Goal: Task Accomplishment & Management: Complete application form

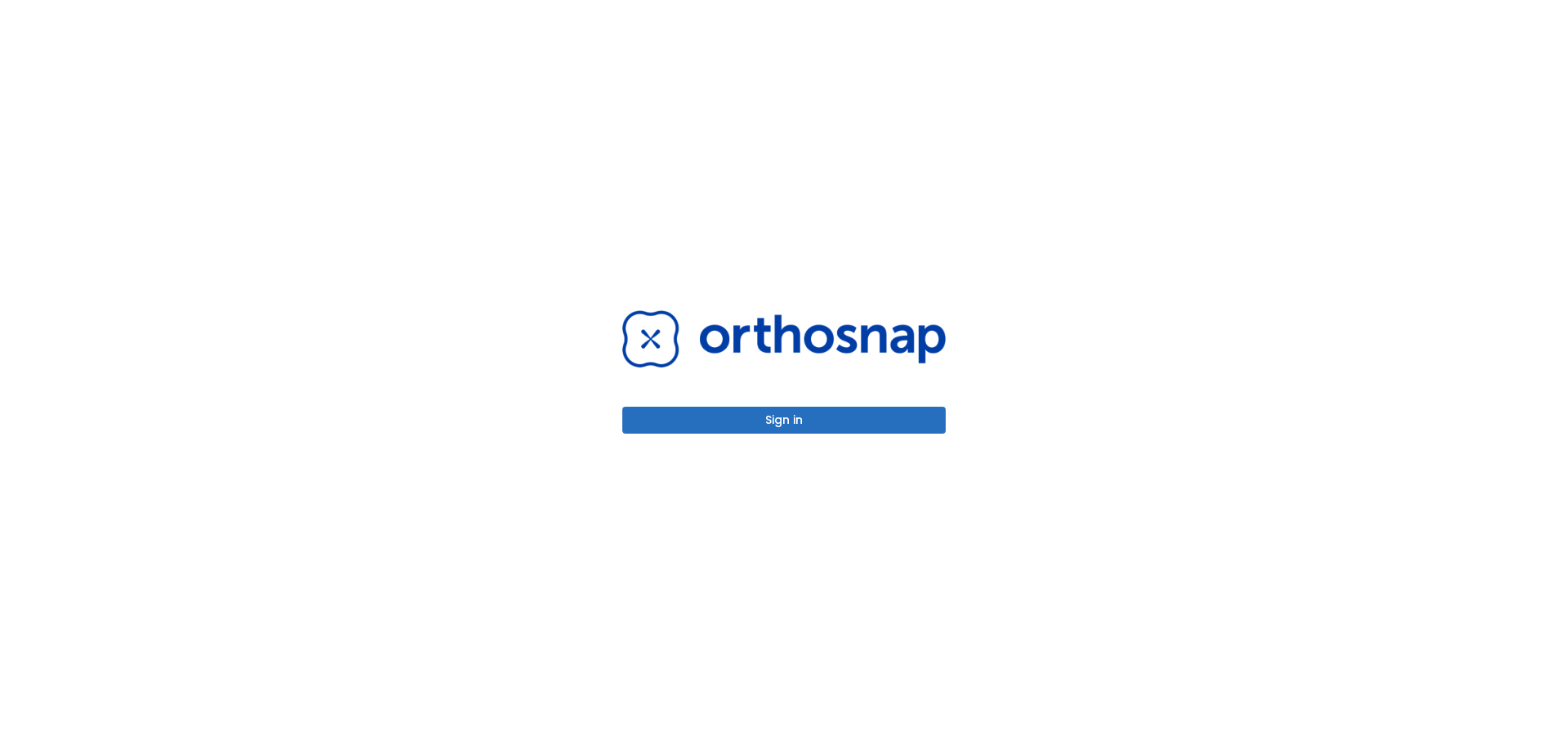
click at [845, 422] on button "Sign in" at bounding box center [784, 420] width 324 height 27
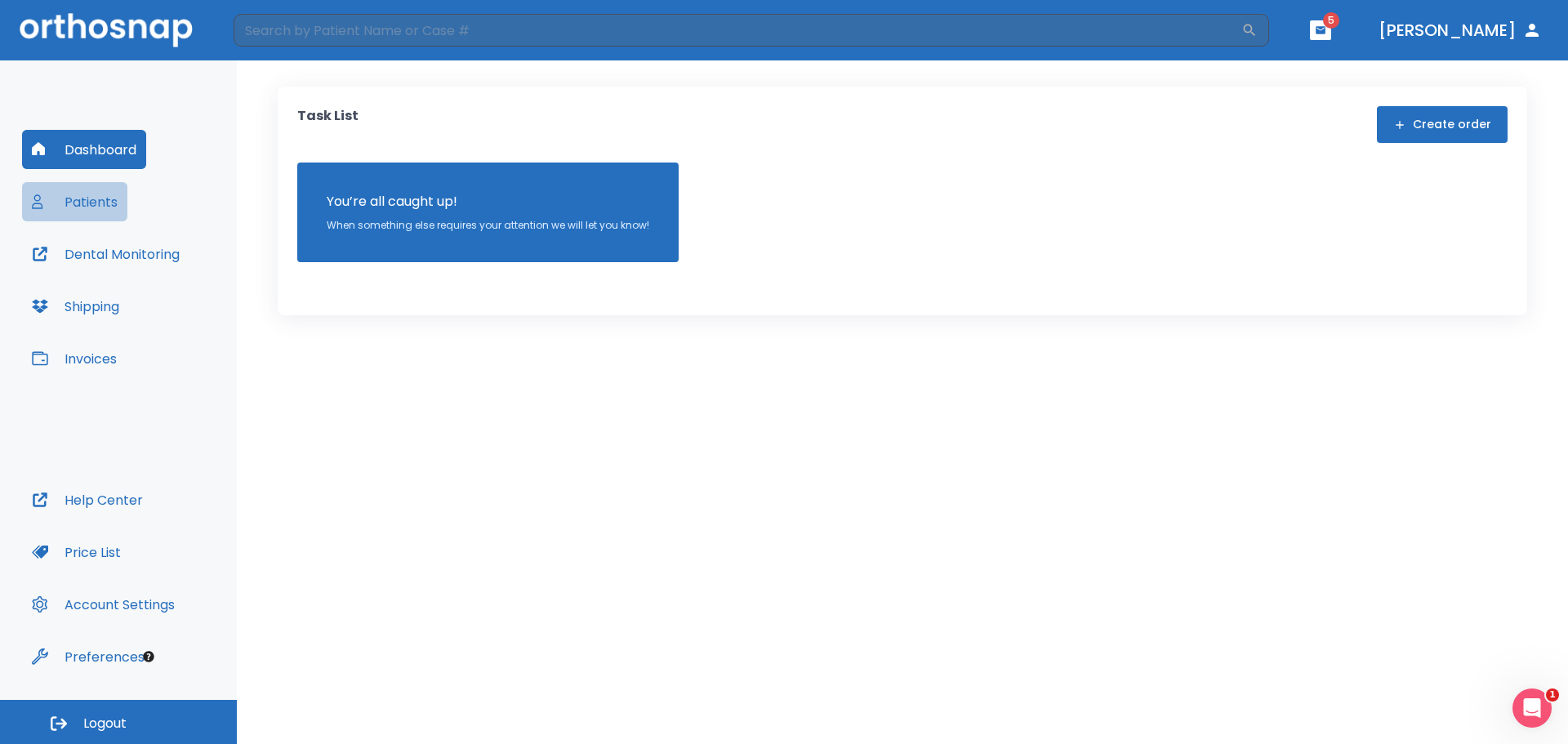
click at [76, 199] on button "Patients" at bounding box center [75, 202] width 106 height 40
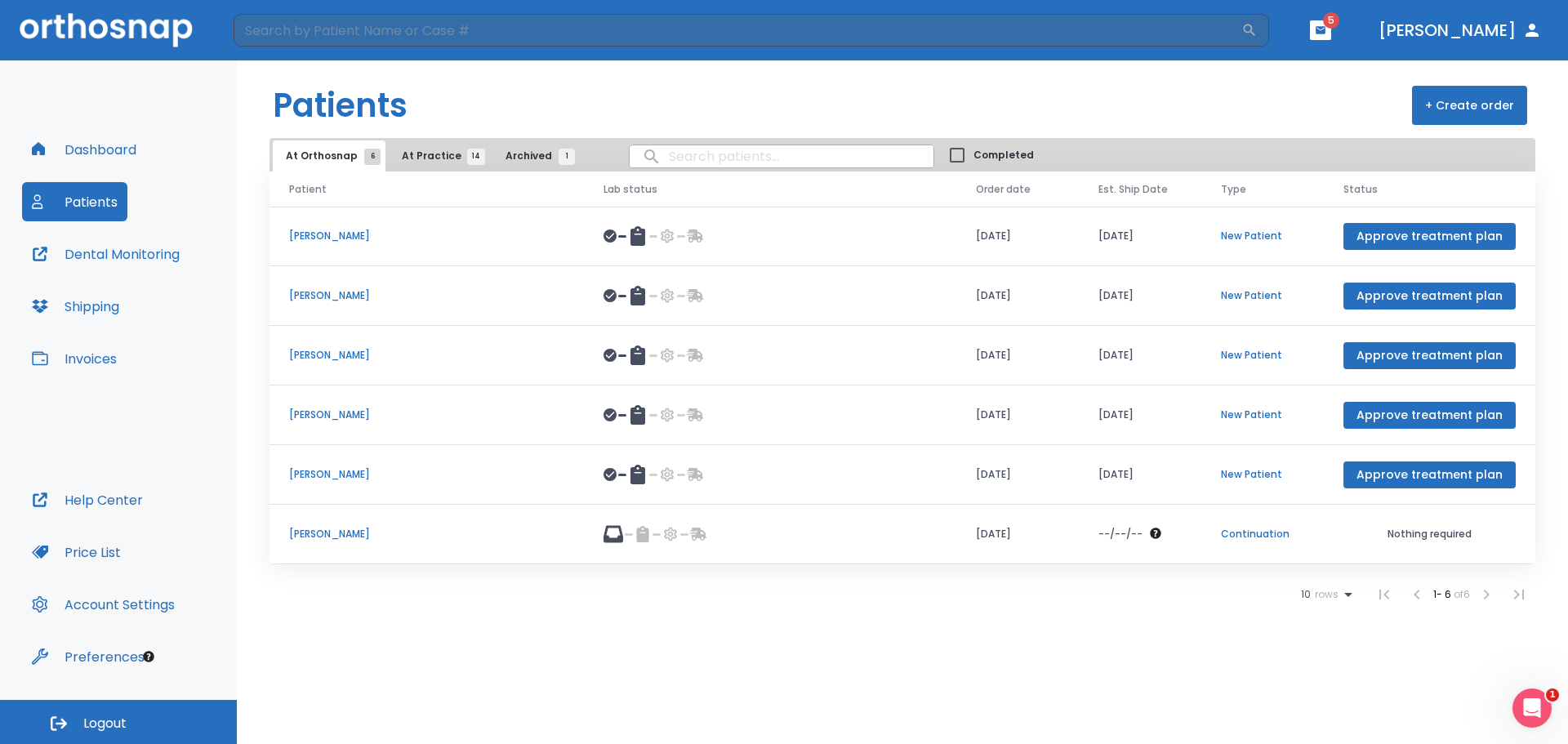
click at [416, 151] on span "At Practice 14" at bounding box center [439, 156] width 75 height 15
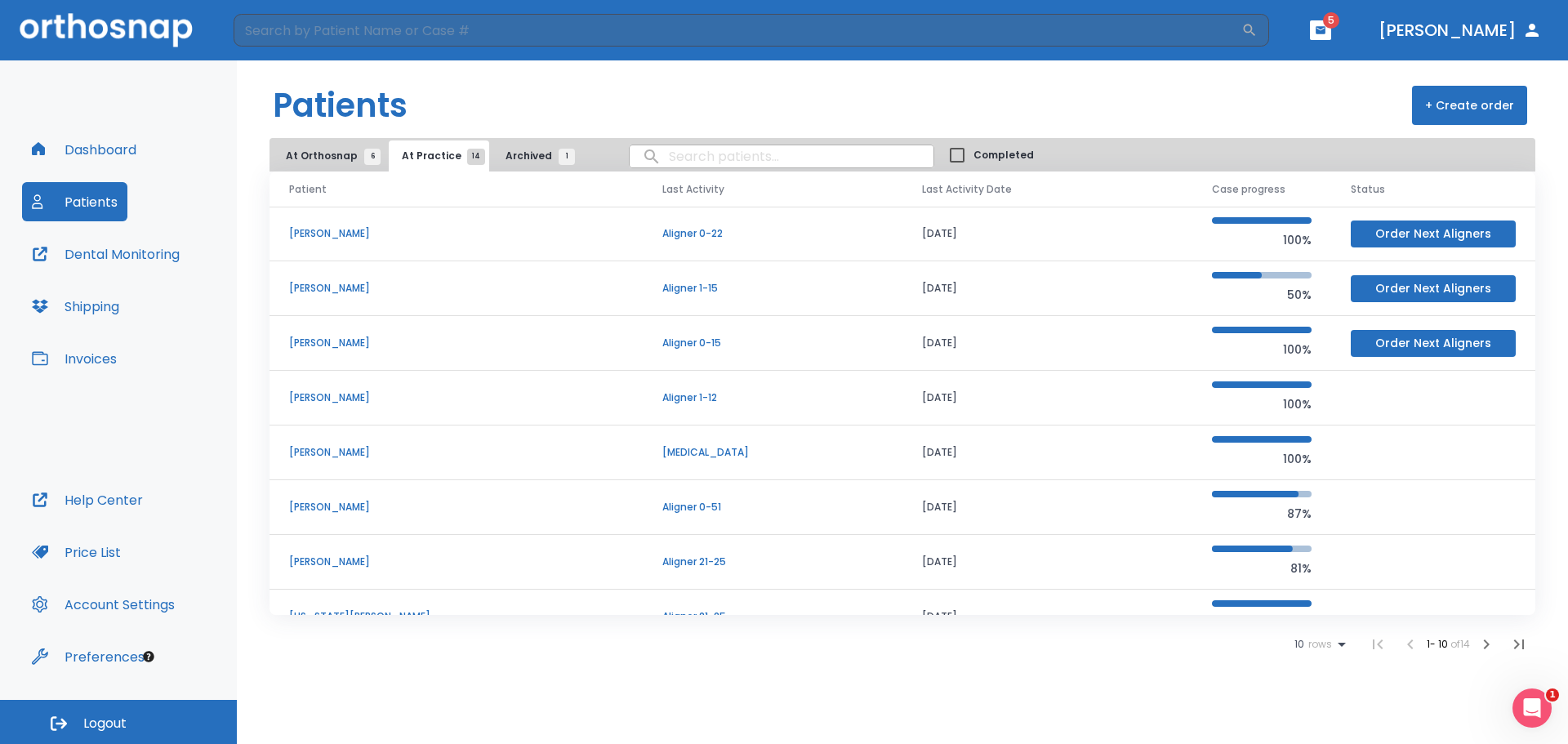
click at [1488, 637] on icon "button" at bounding box center [1486, 644] width 20 height 20
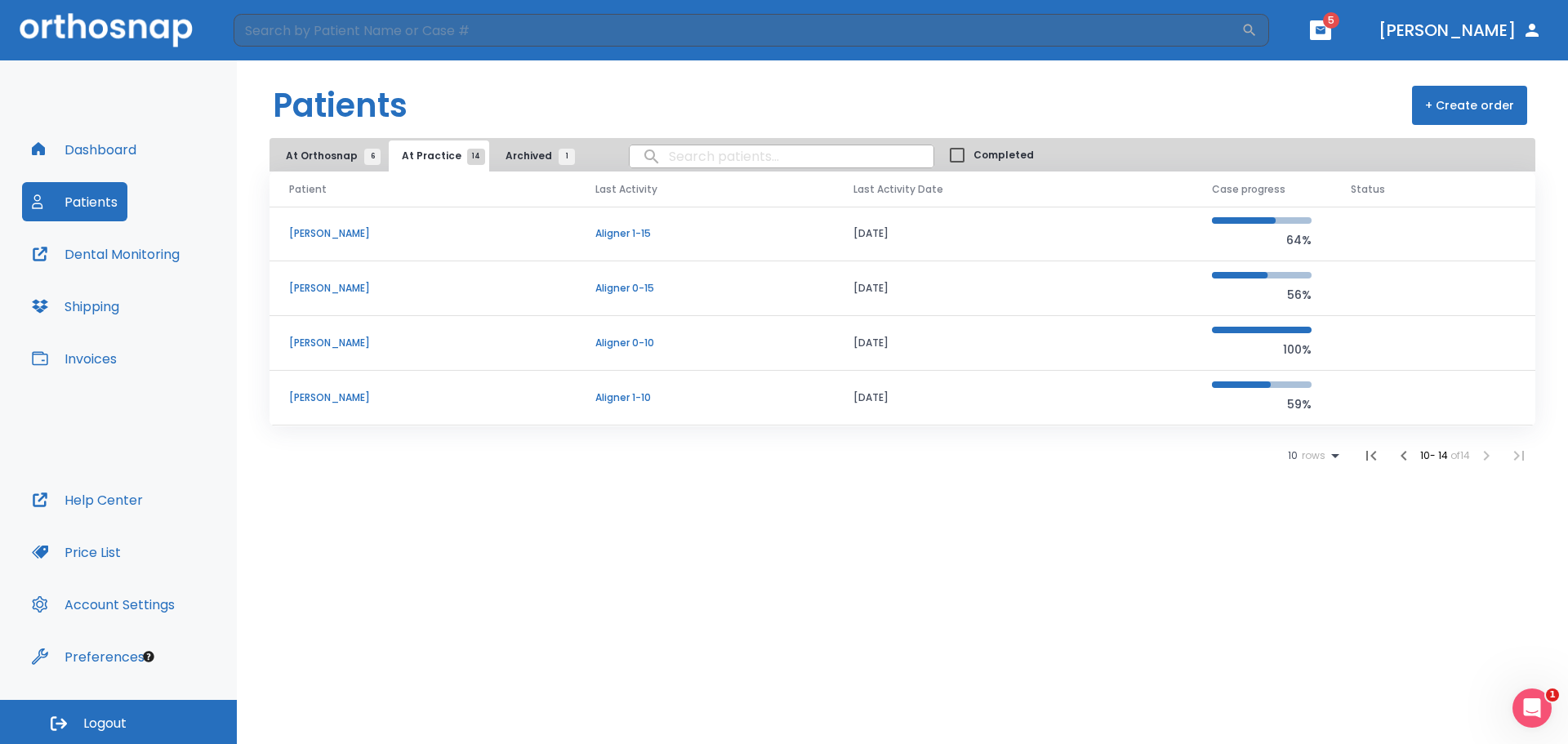
click at [350, 290] on p "[PERSON_NAME]" at bounding box center [422, 288] width 267 height 15
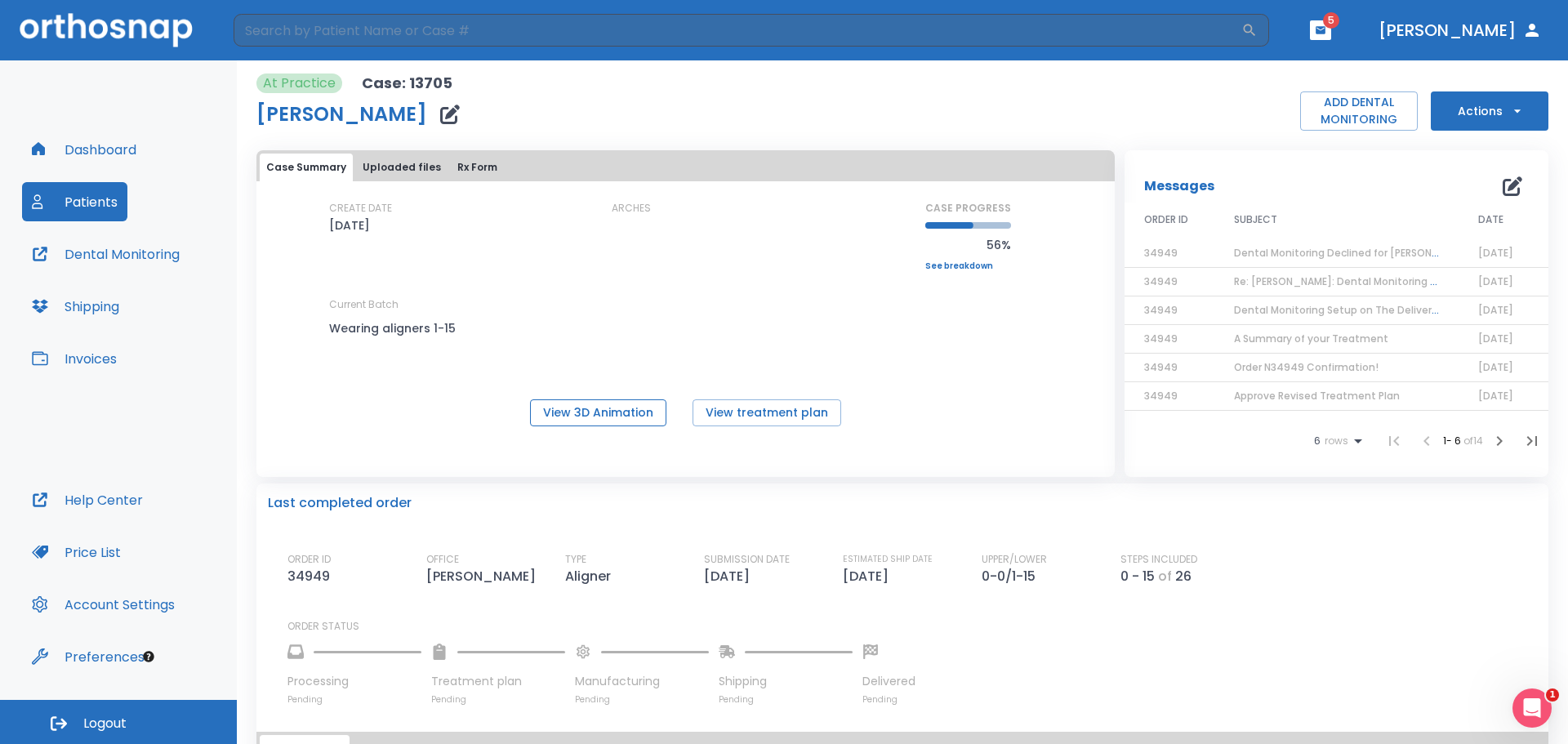
click at [598, 415] on button "View 3D Animation" at bounding box center [598, 412] width 137 height 27
click at [1509, 109] on icon "button" at bounding box center [1516, 111] width 16 height 16
click at [1493, 235] on p "Order Next Aligners" at bounding box center [1479, 239] width 92 height 15
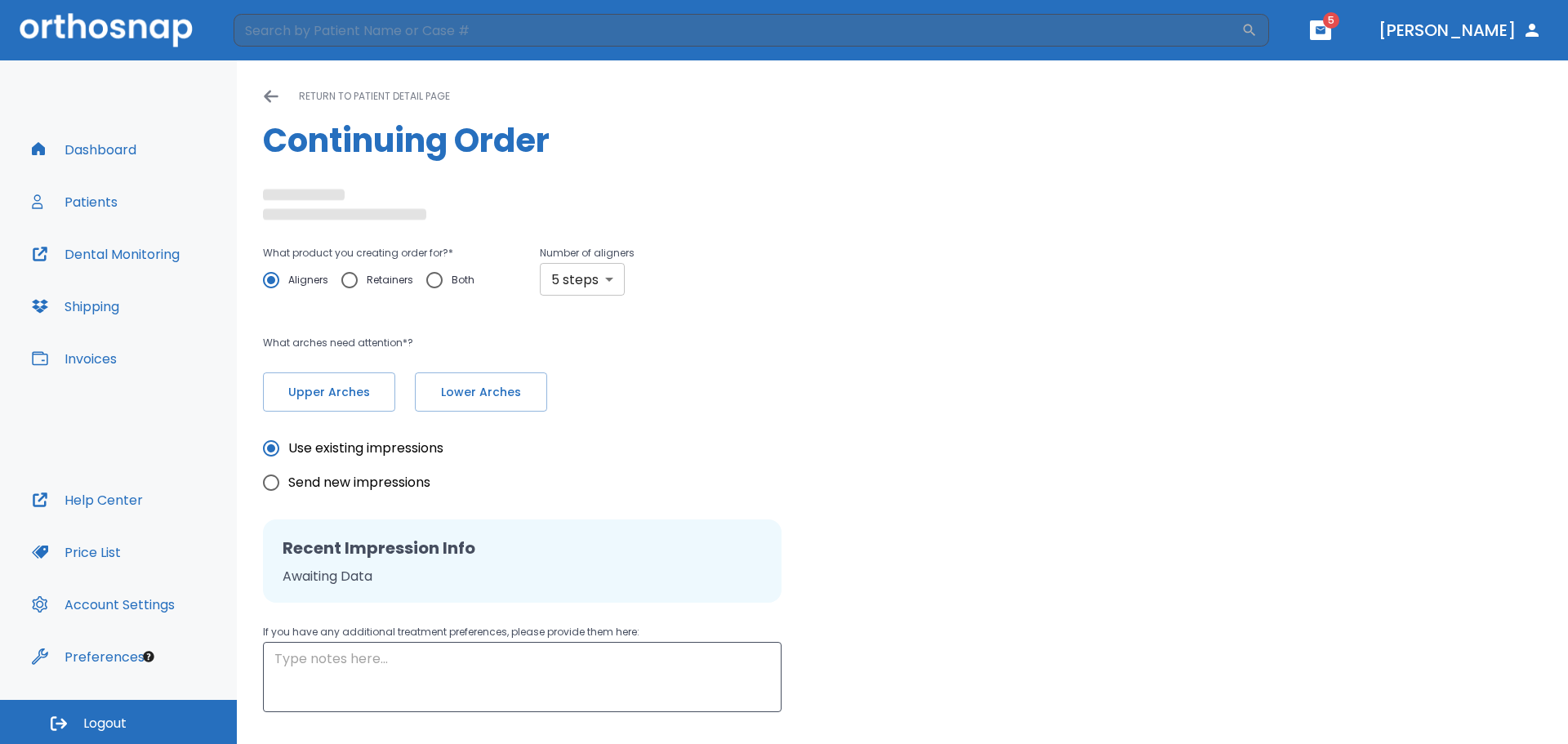
type input "10"
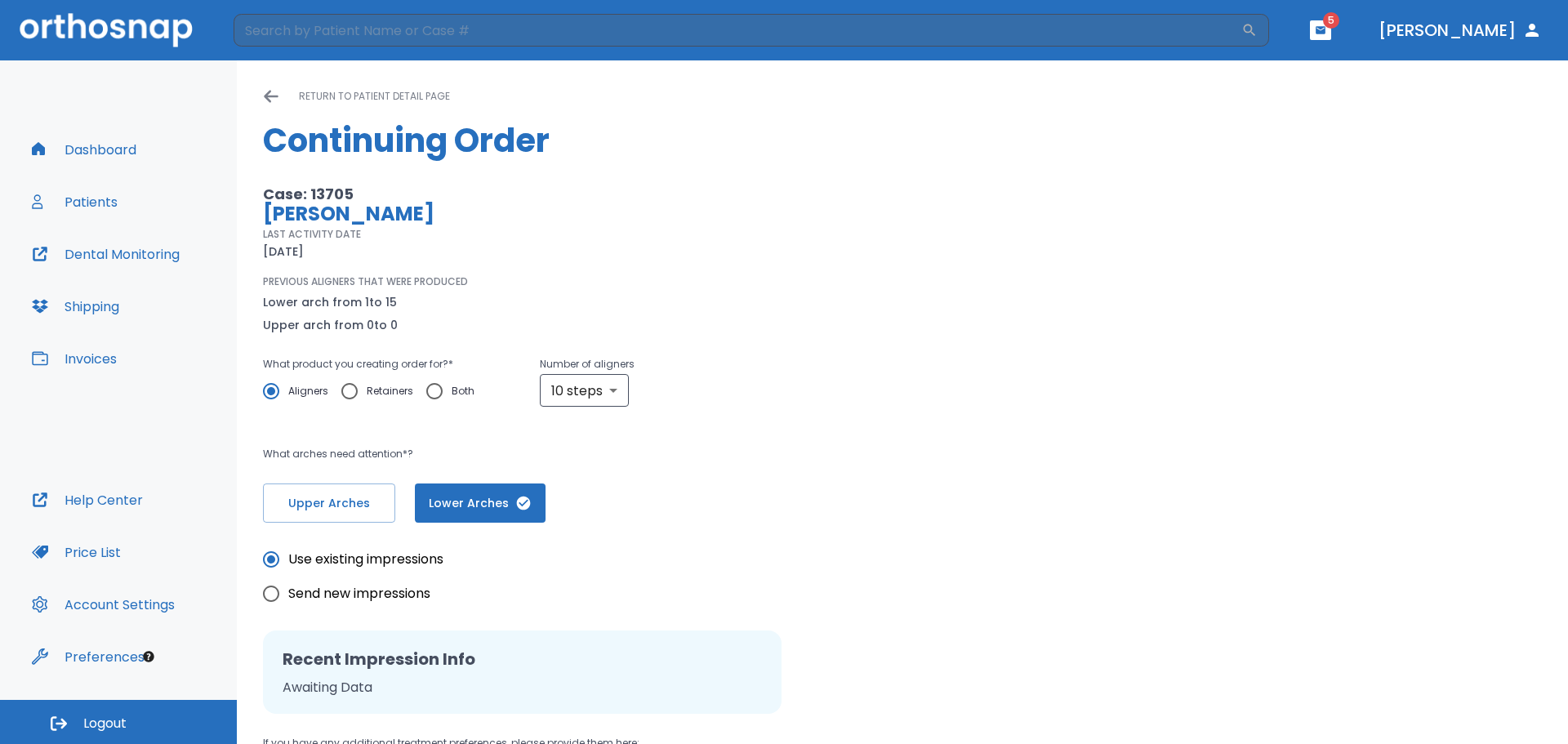
click at [276, 92] on icon at bounding box center [270, 96] width 16 height 16
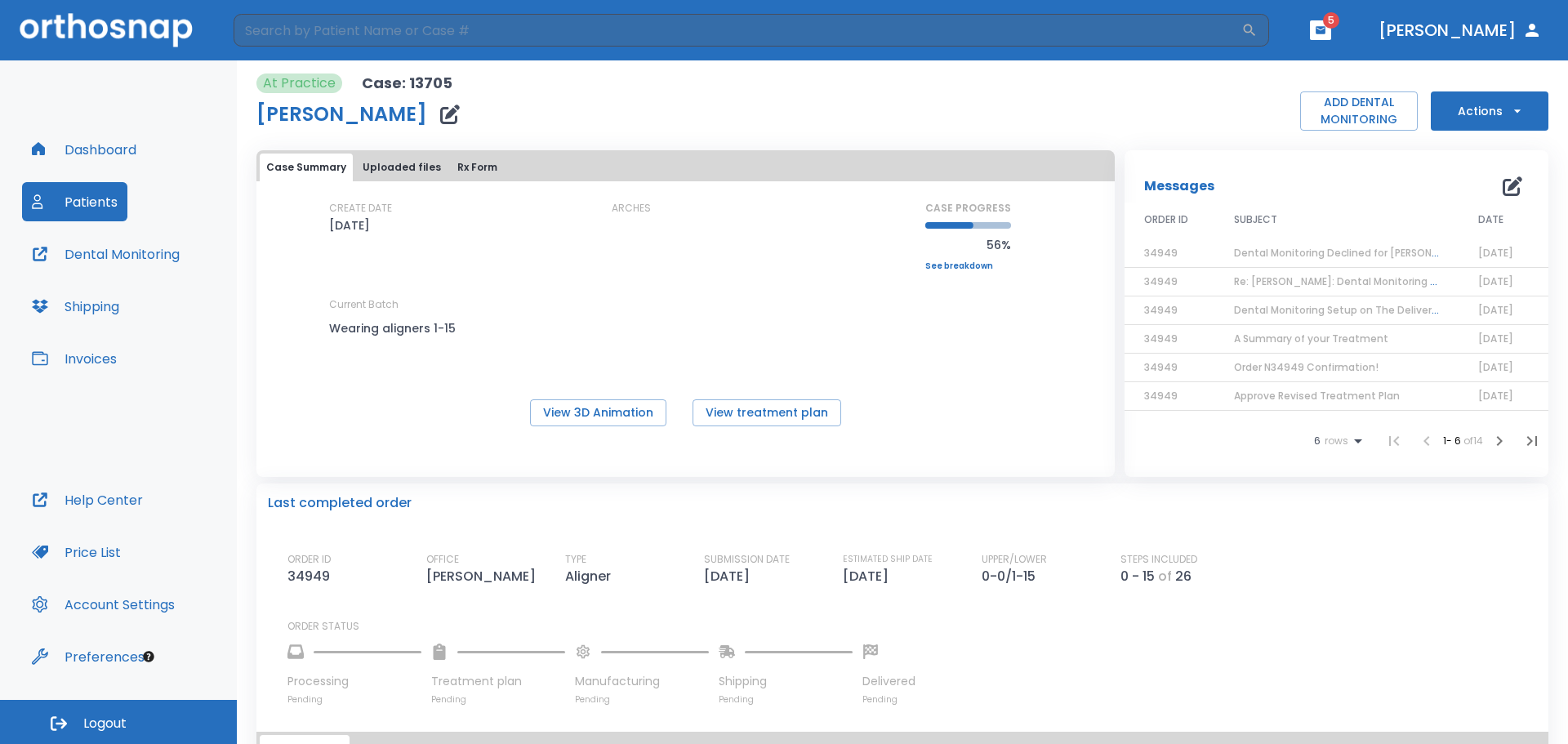
click at [1489, 107] on button "Actions" at bounding box center [1489, 112] width 118 height 40
click at [1486, 235] on p "Order Next Aligners" at bounding box center [1479, 239] width 92 height 15
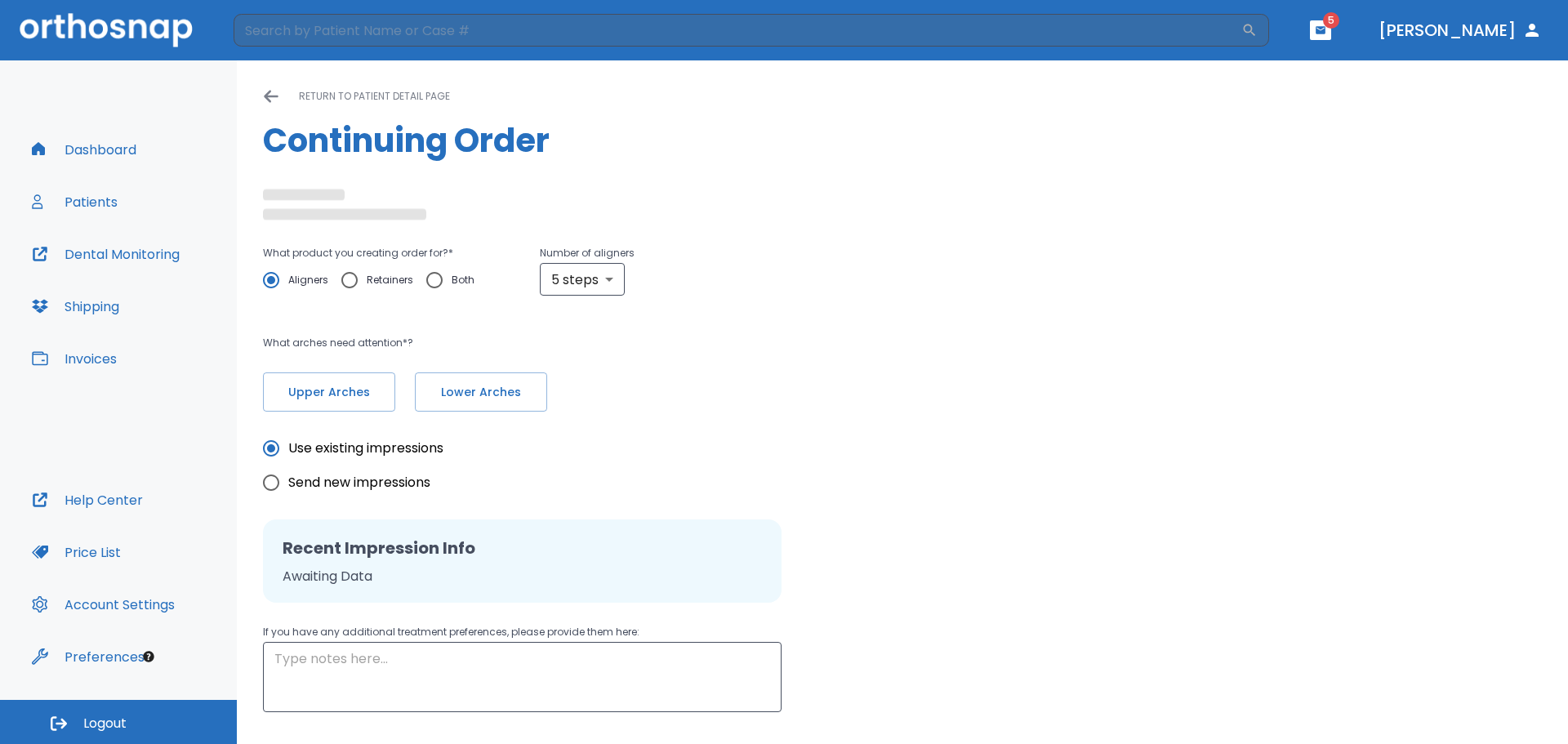
type input "10"
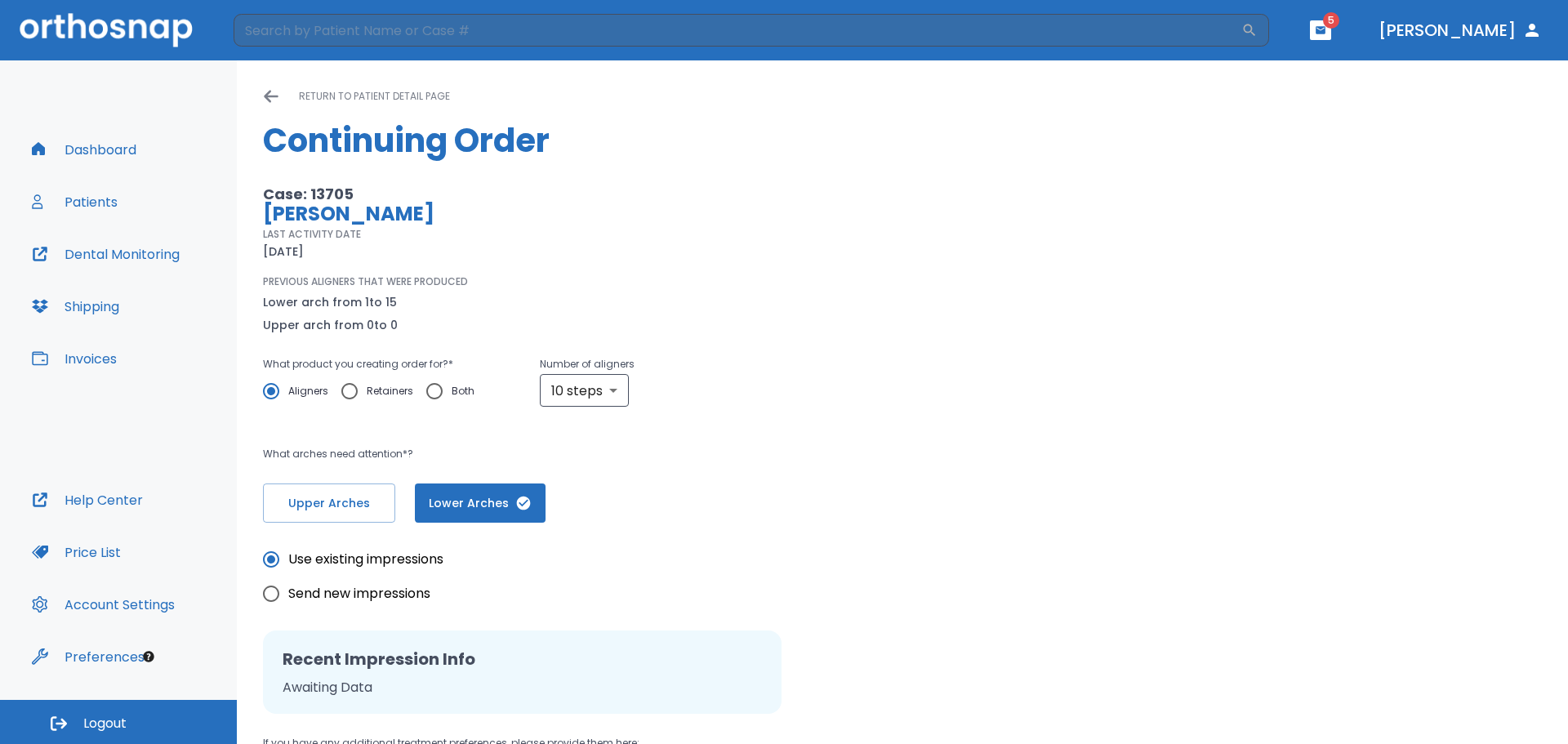
scroll to position [210, 0]
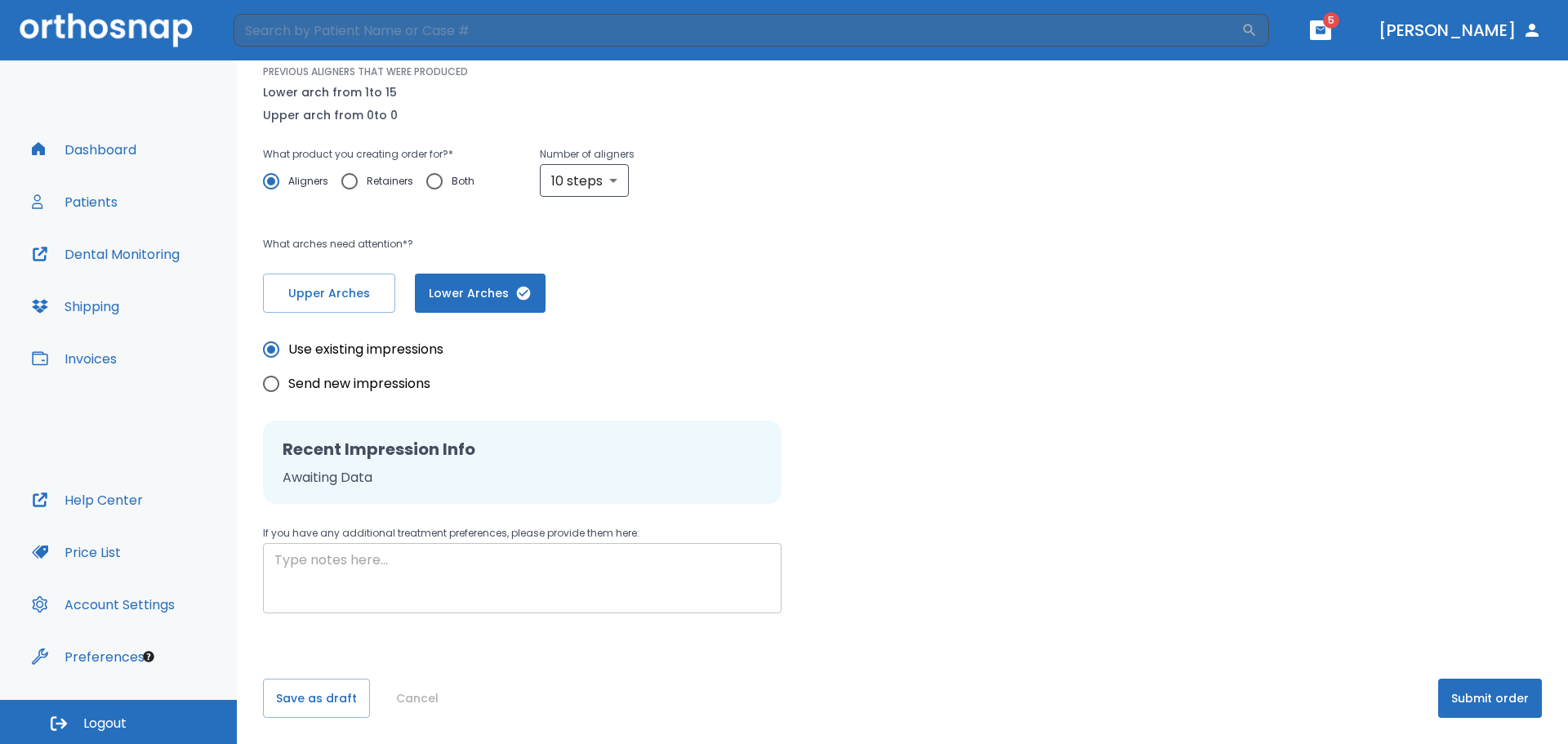
click at [288, 557] on textarea at bounding box center [522, 579] width 495 height 57
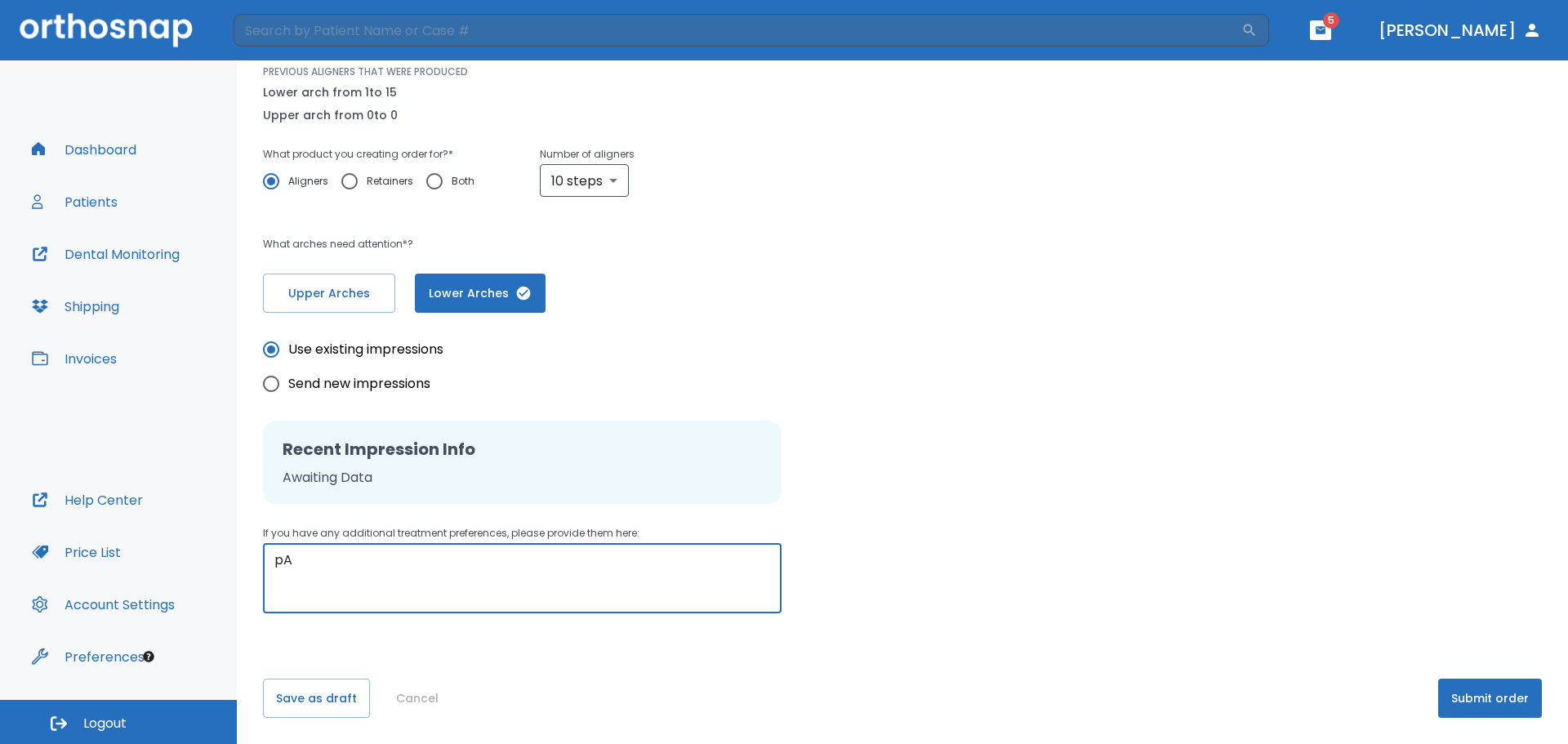
type textarea "p"
type textarea "Patient is currently wearing aligner #12"
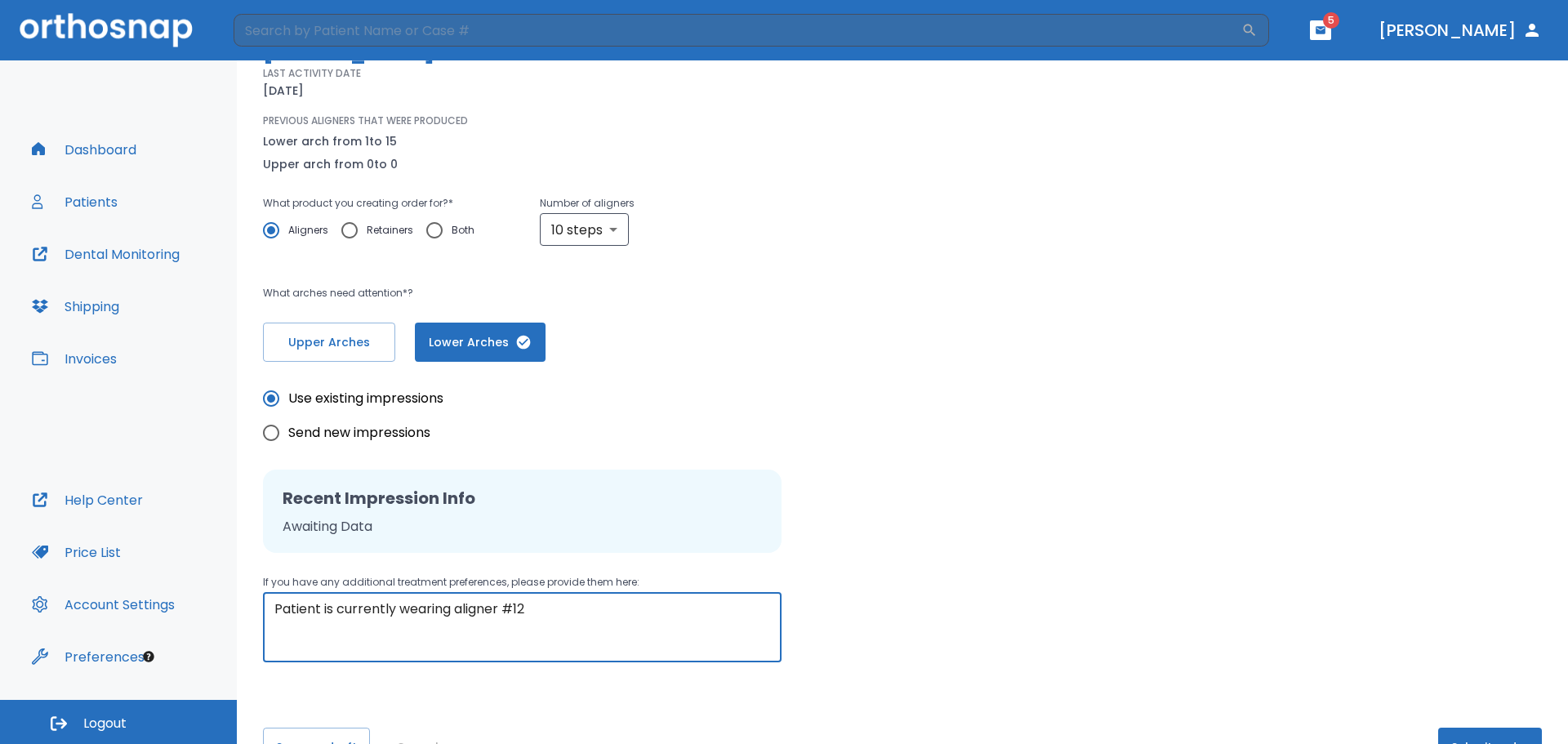
scroll to position [163, 0]
drag, startPoint x: 556, startPoint y: 607, endPoint x: 198, endPoint y: 632, distance: 358.9
click at [198, 632] on div "Dashboard Patients Dental Monitoring Shipping Invoices Help Center Price List A…" at bounding box center [784, 402] width 1568 height 684
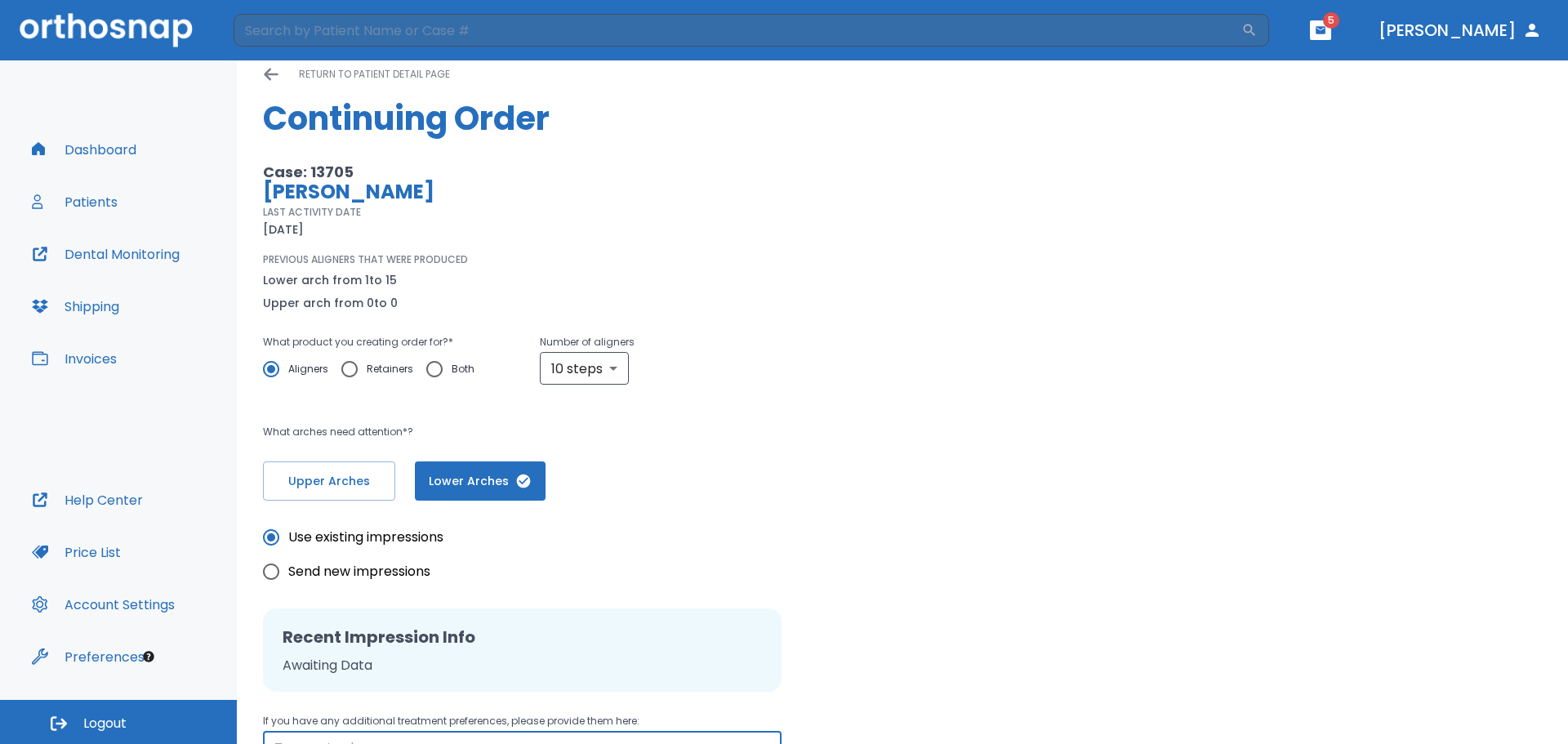
scroll to position [0, 0]
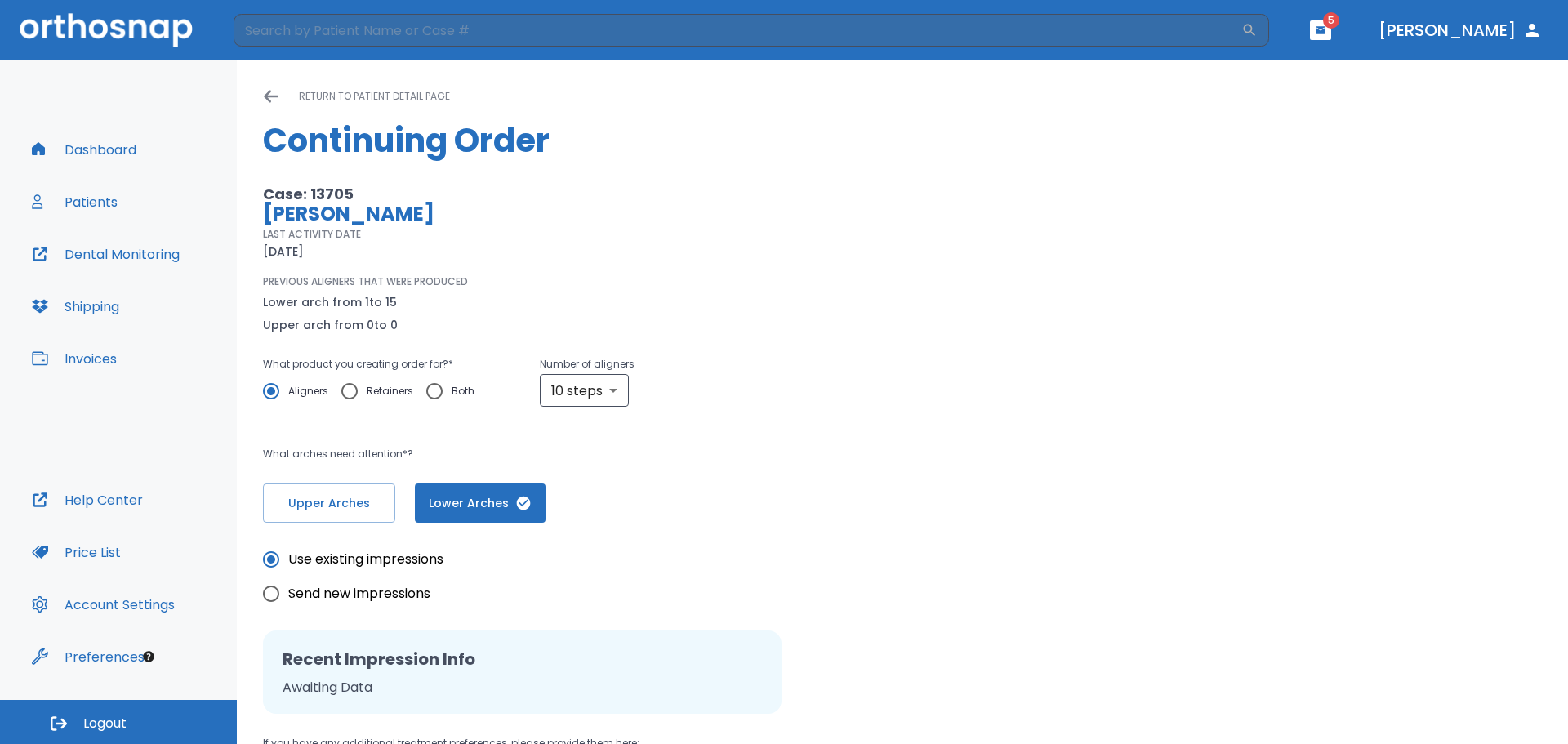
click at [273, 95] on icon at bounding box center [270, 97] width 14 height 12
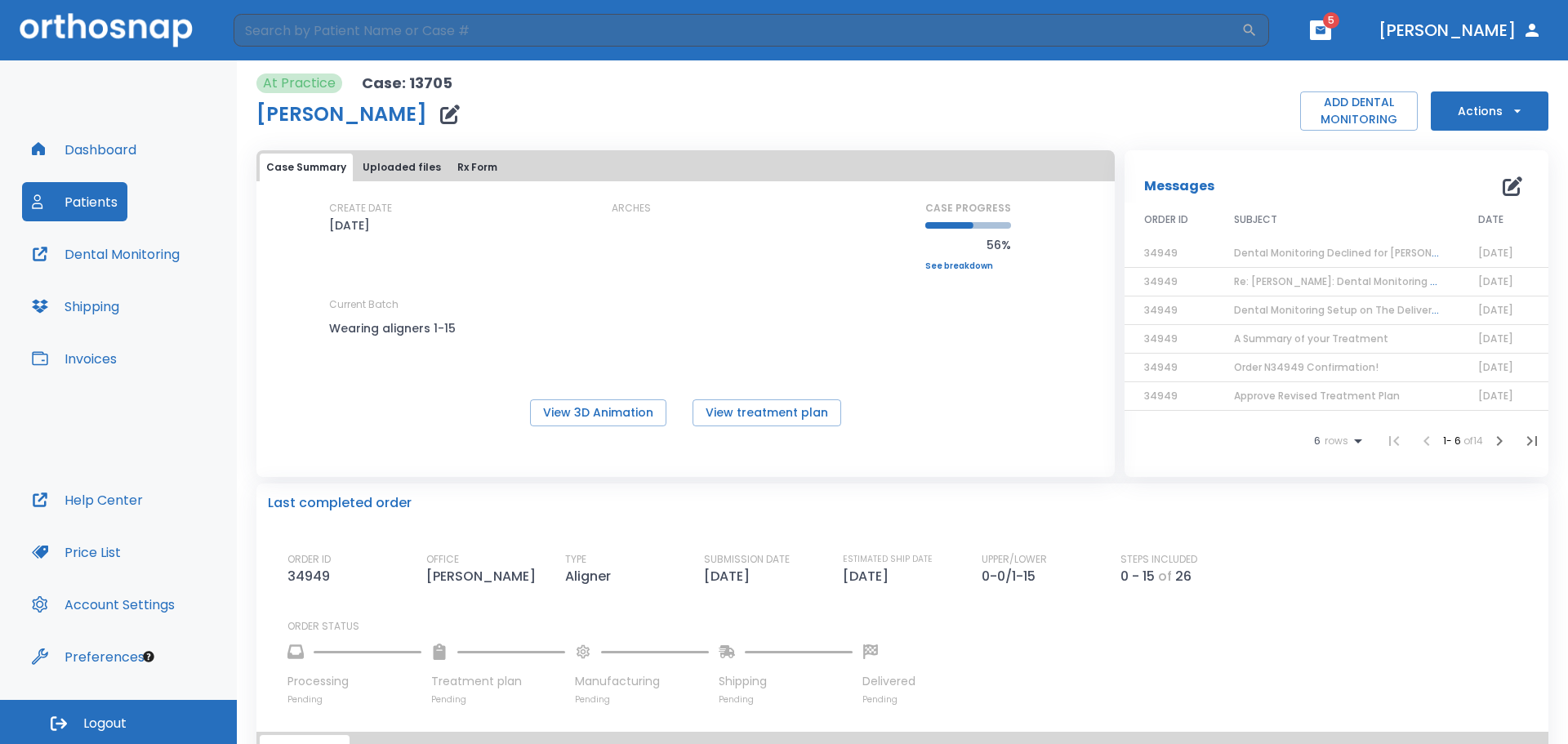
click at [1355, 338] on span "A Summary of your Treatment" at bounding box center [1311, 338] width 155 height 14
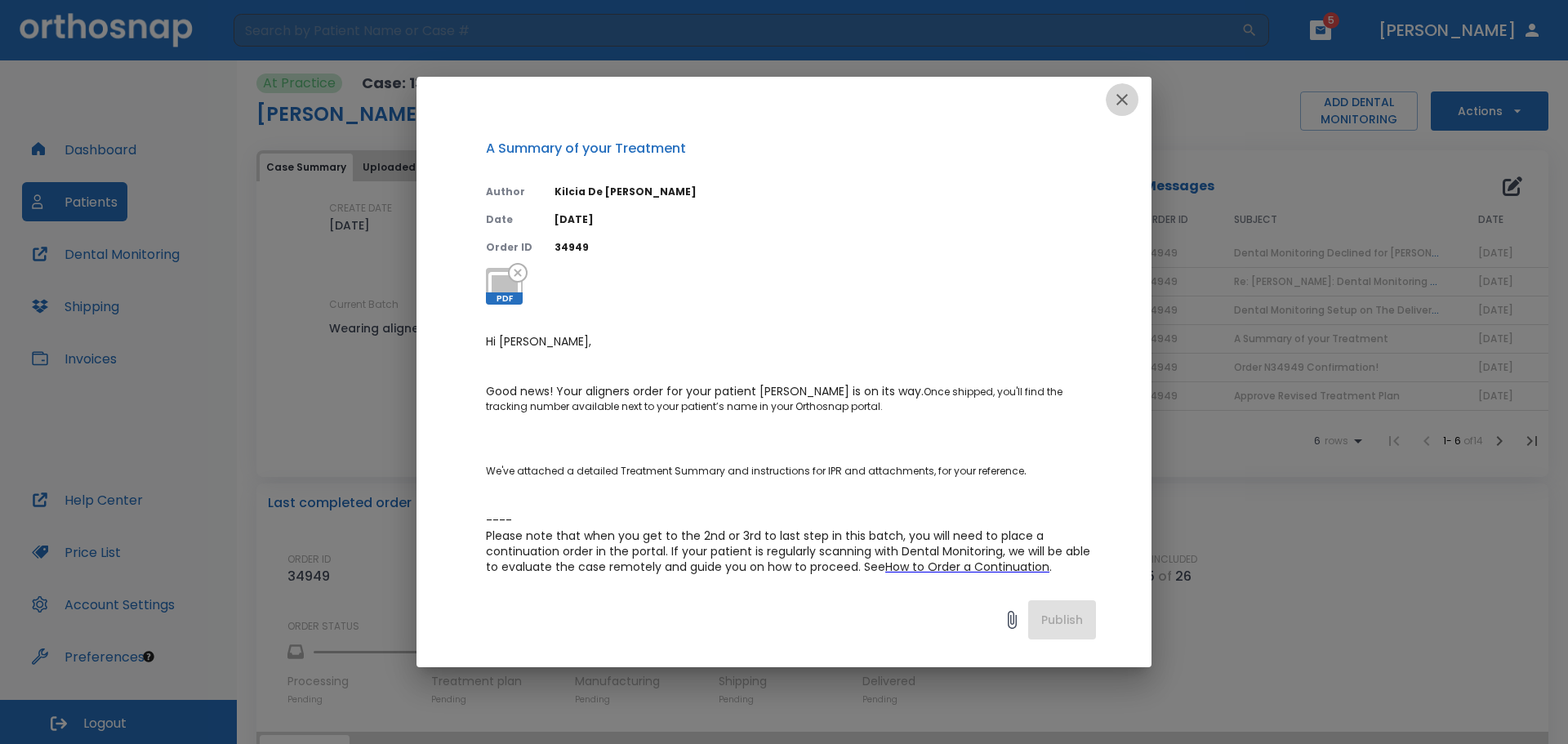
click at [1125, 98] on icon "button" at bounding box center [1121, 100] width 20 height 20
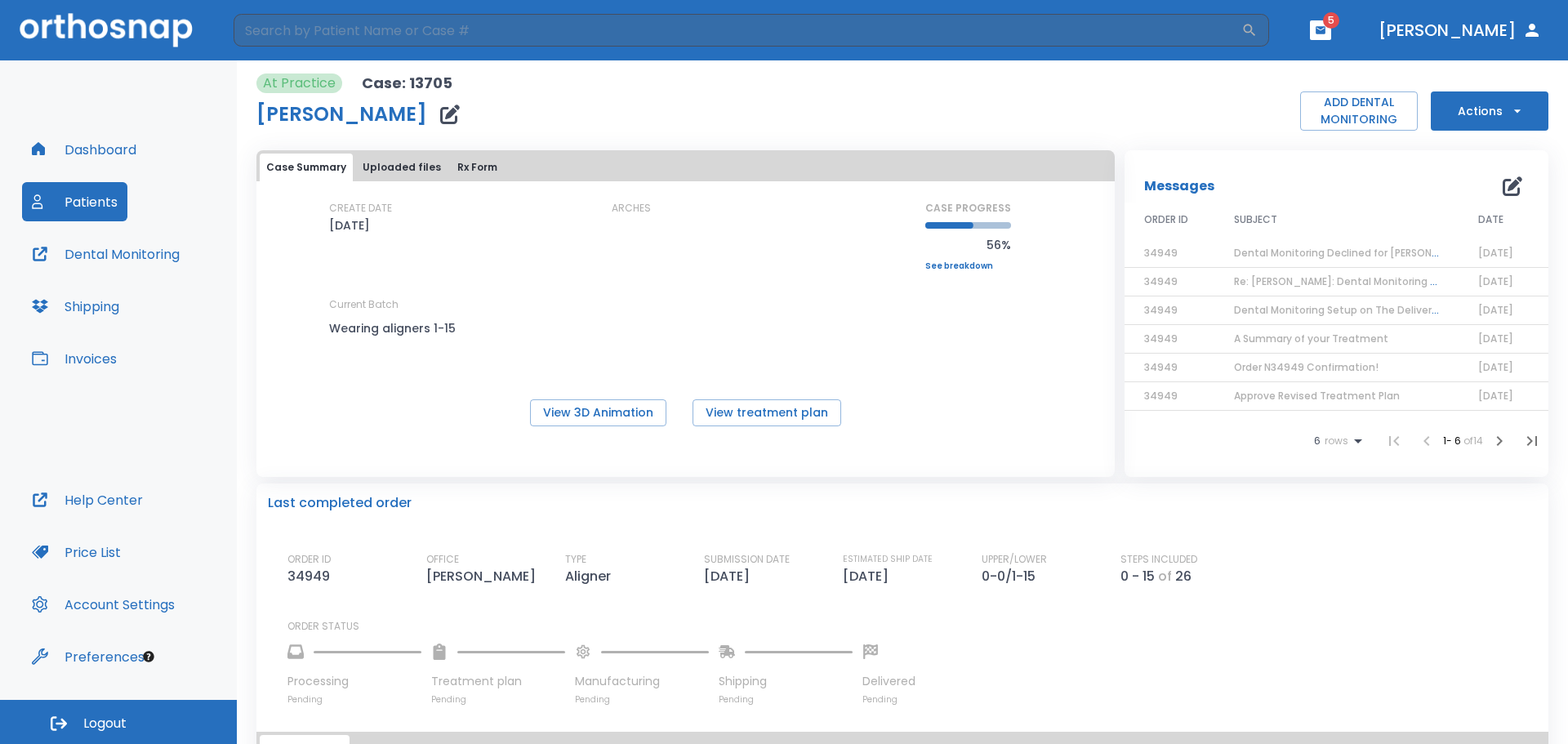
click at [1289, 363] on span "Order N34949 Confirmation!" at bounding box center [1306, 367] width 144 height 14
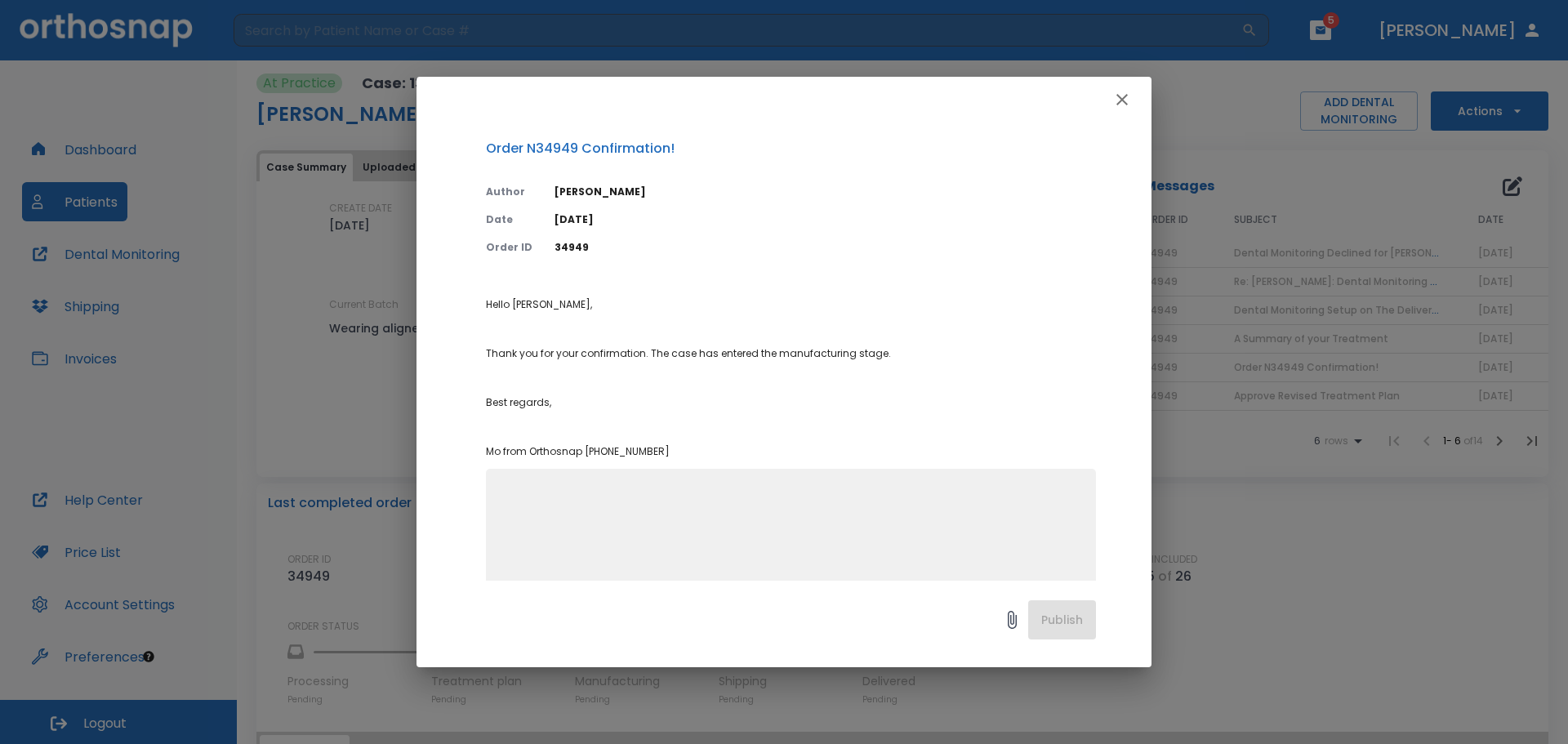
click at [1126, 103] on icon "button" at bounding box center [1121, 99] width 11 height 11
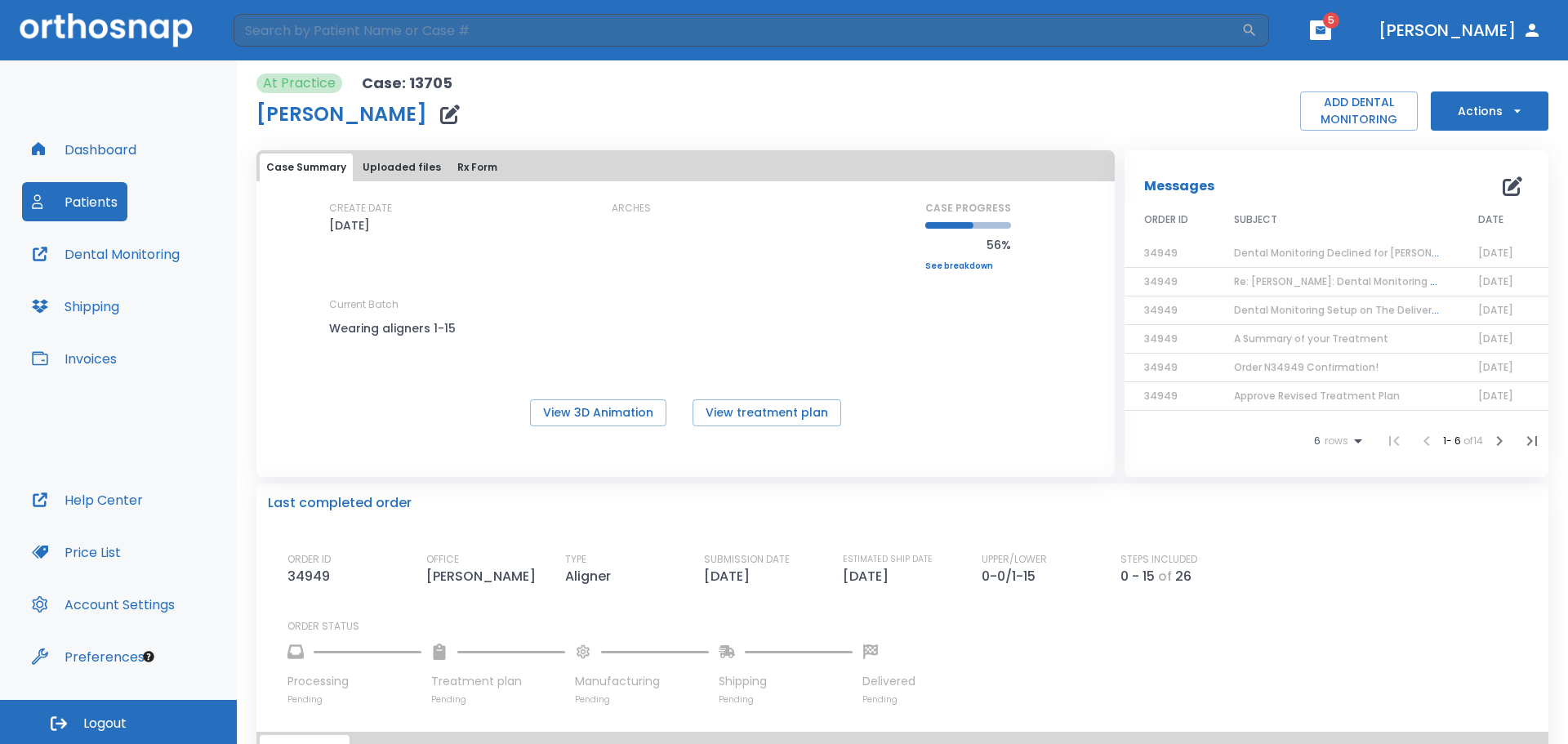
click at [1310, 393] on span "Approve Revised Treatment Plan" at bounding box center [1316, 396] width 166 height 14
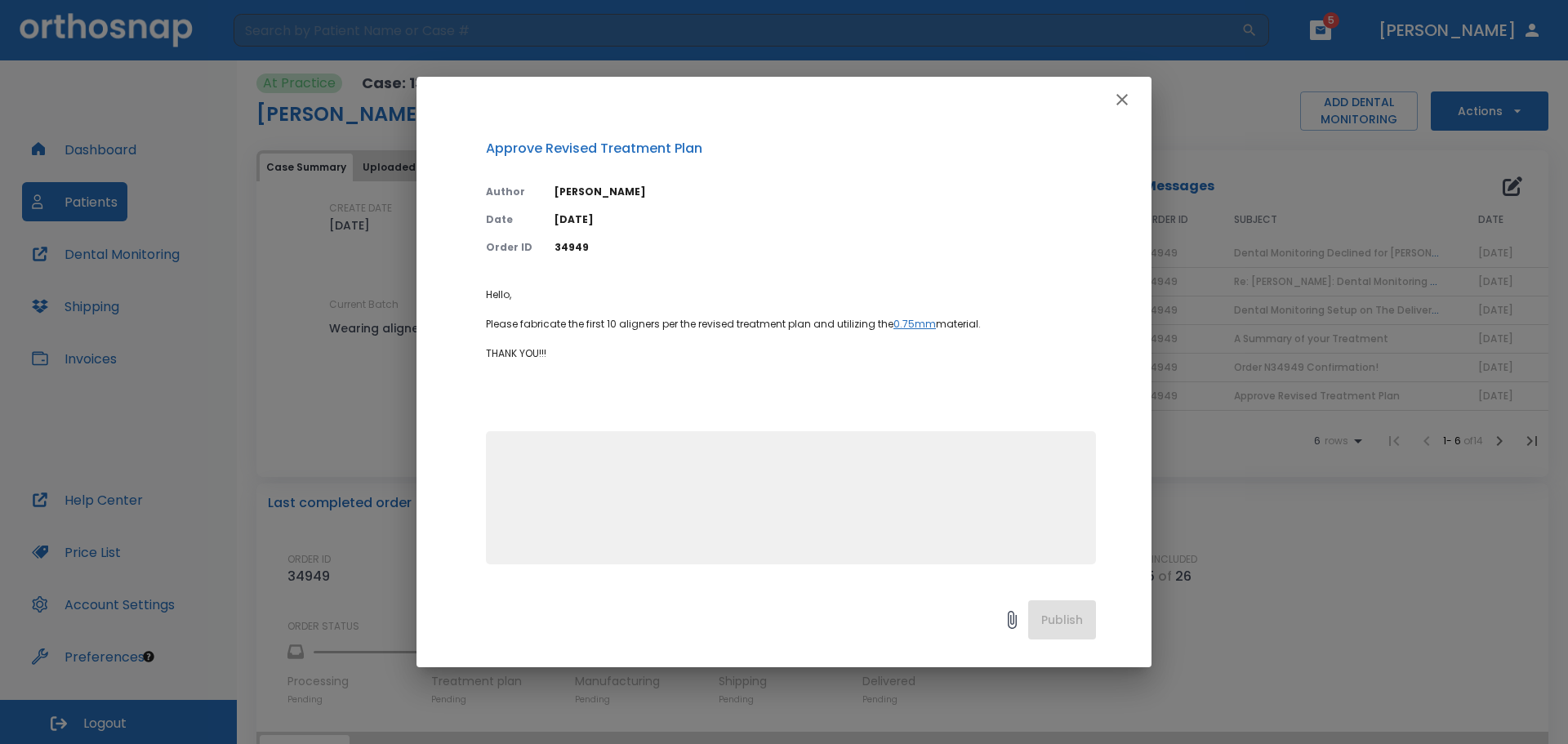
click at [1119, 105] on icon "button" at bounding box center [1121, 100] width 20 height 20
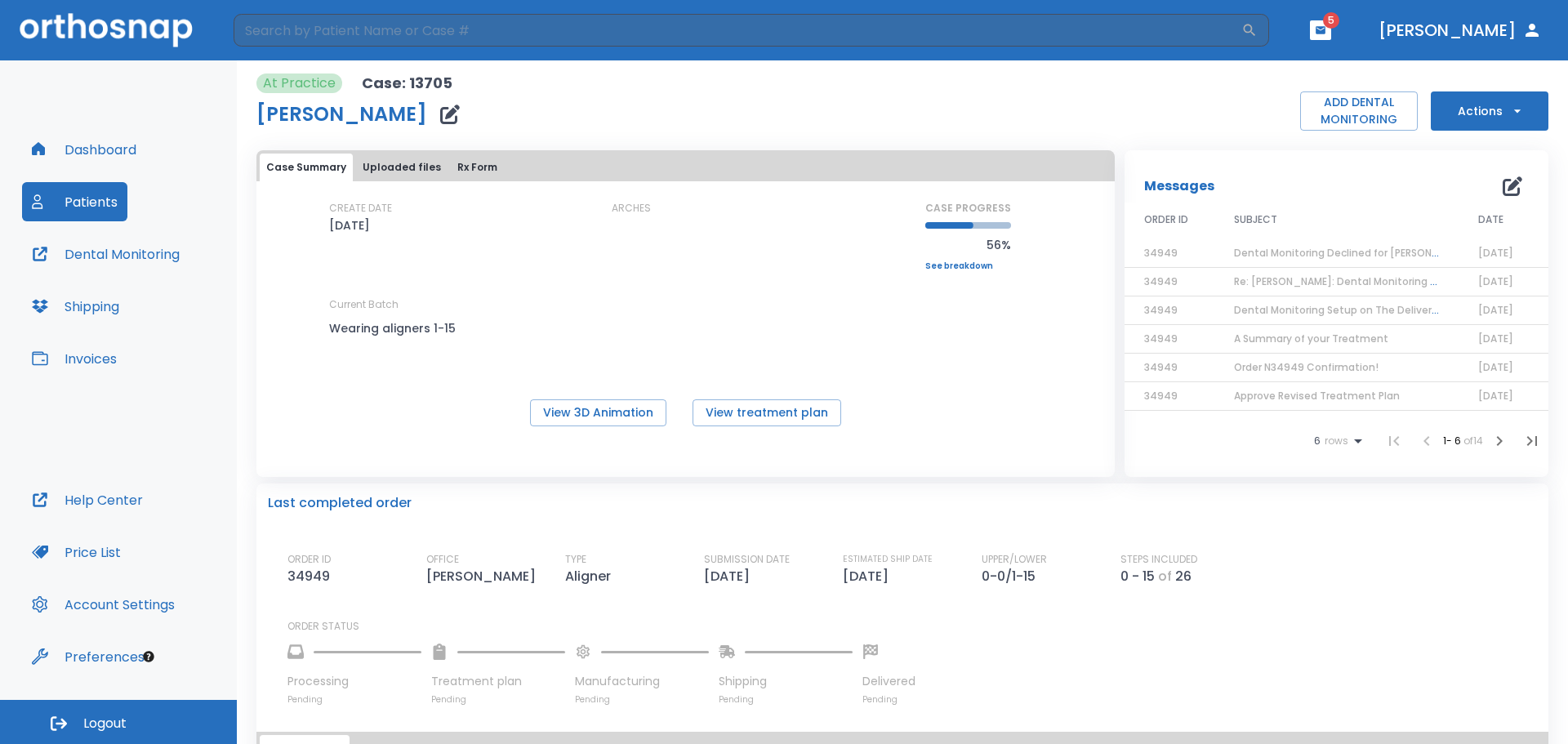
click at [1467, 116] on button "Actions" at bounding box center [1489, 112] width 118 height 40
click at [1492, 240] on p "Order Next Aligners" at bounding box center [1479, 239] width 92 height 15
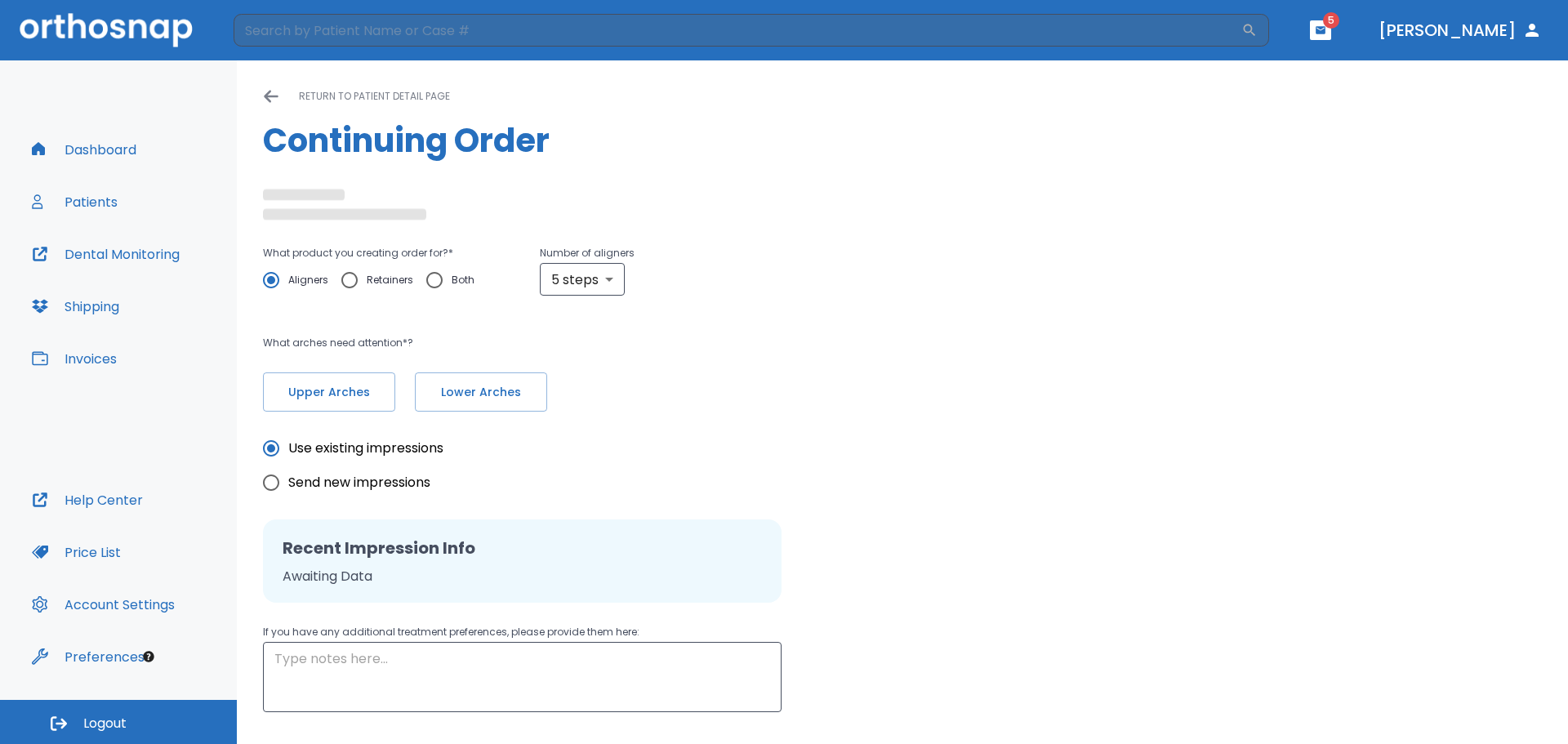
type input "10"
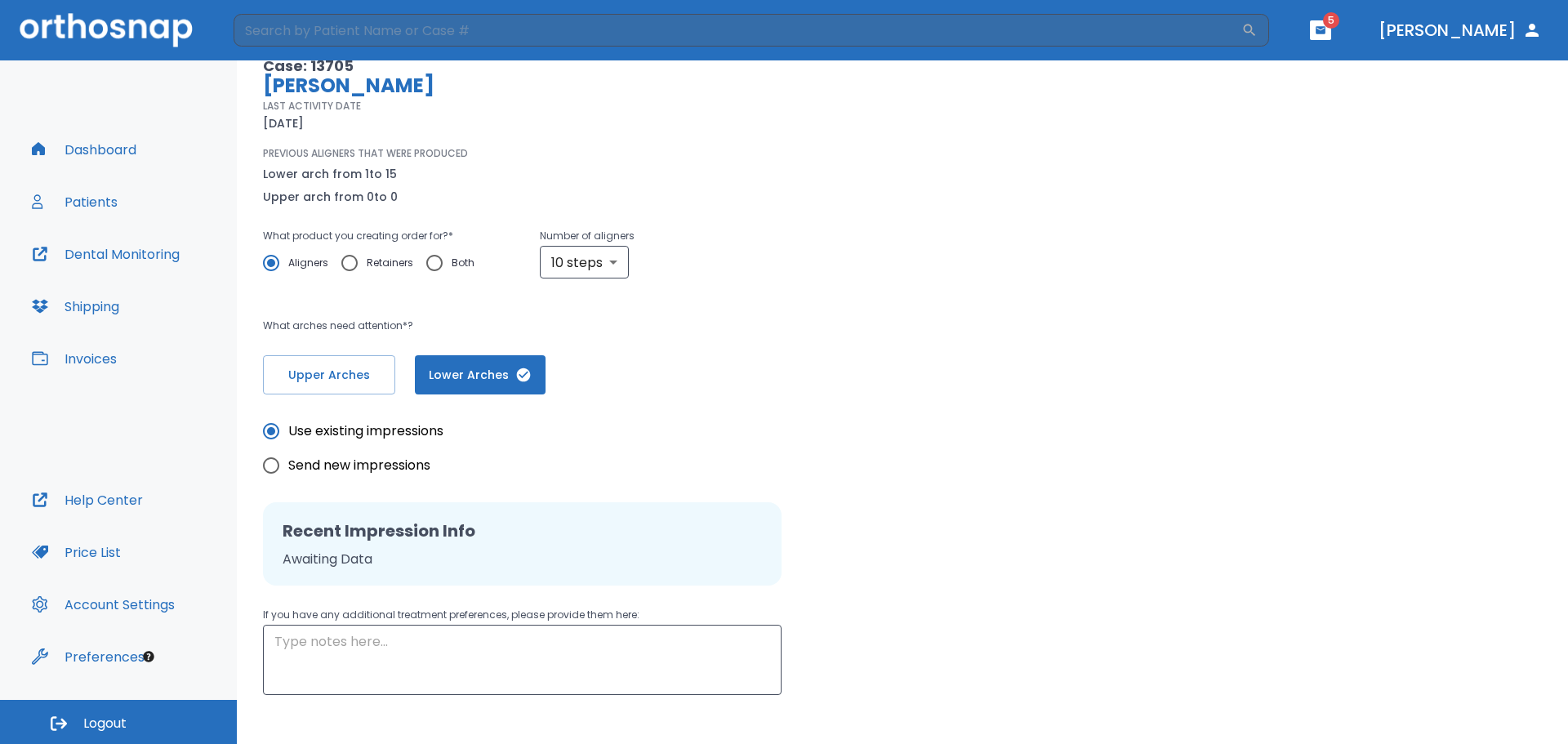
scroll to position [210, 0]
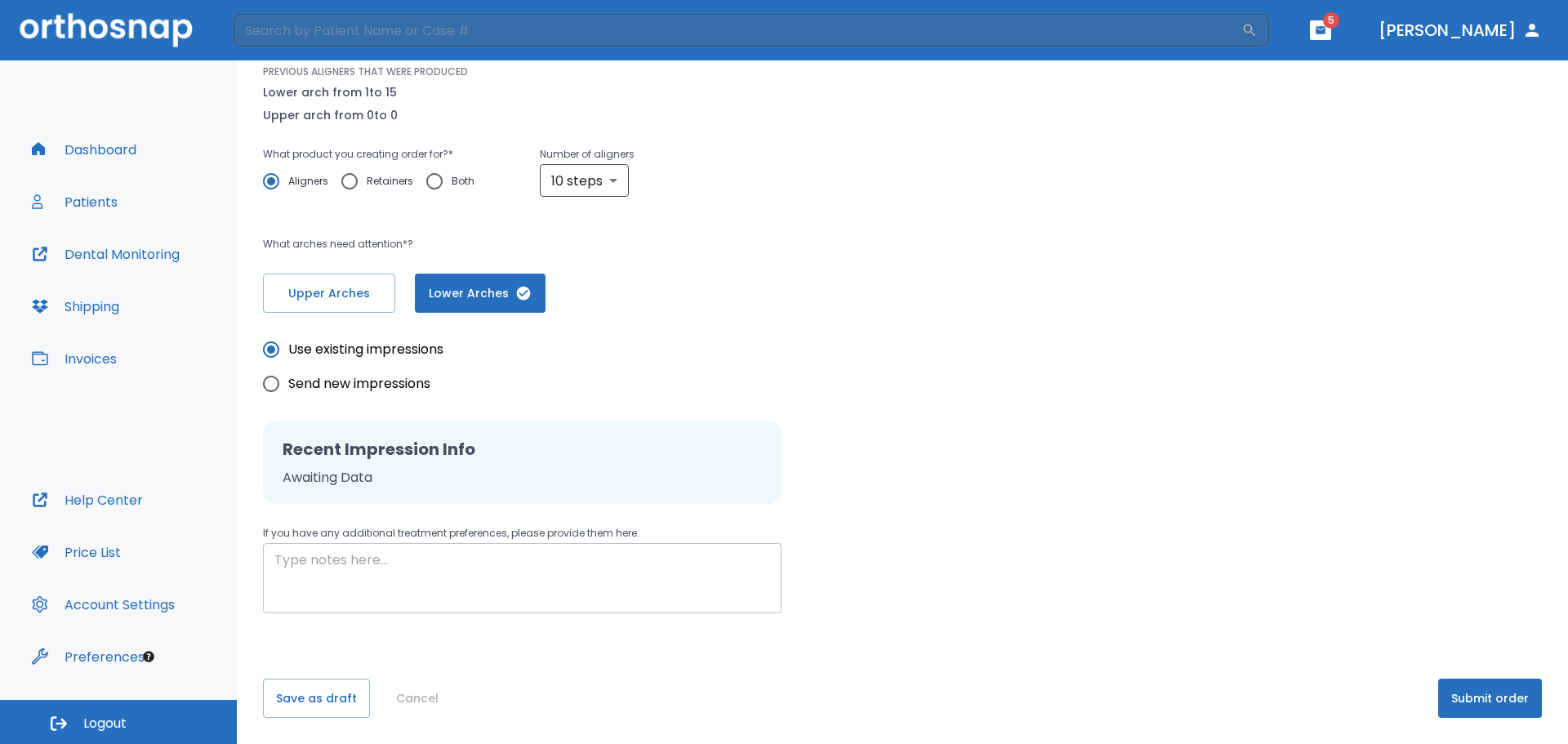
click at [334, 566] on textarea at bounding box center [522, 579] width 495 height 57
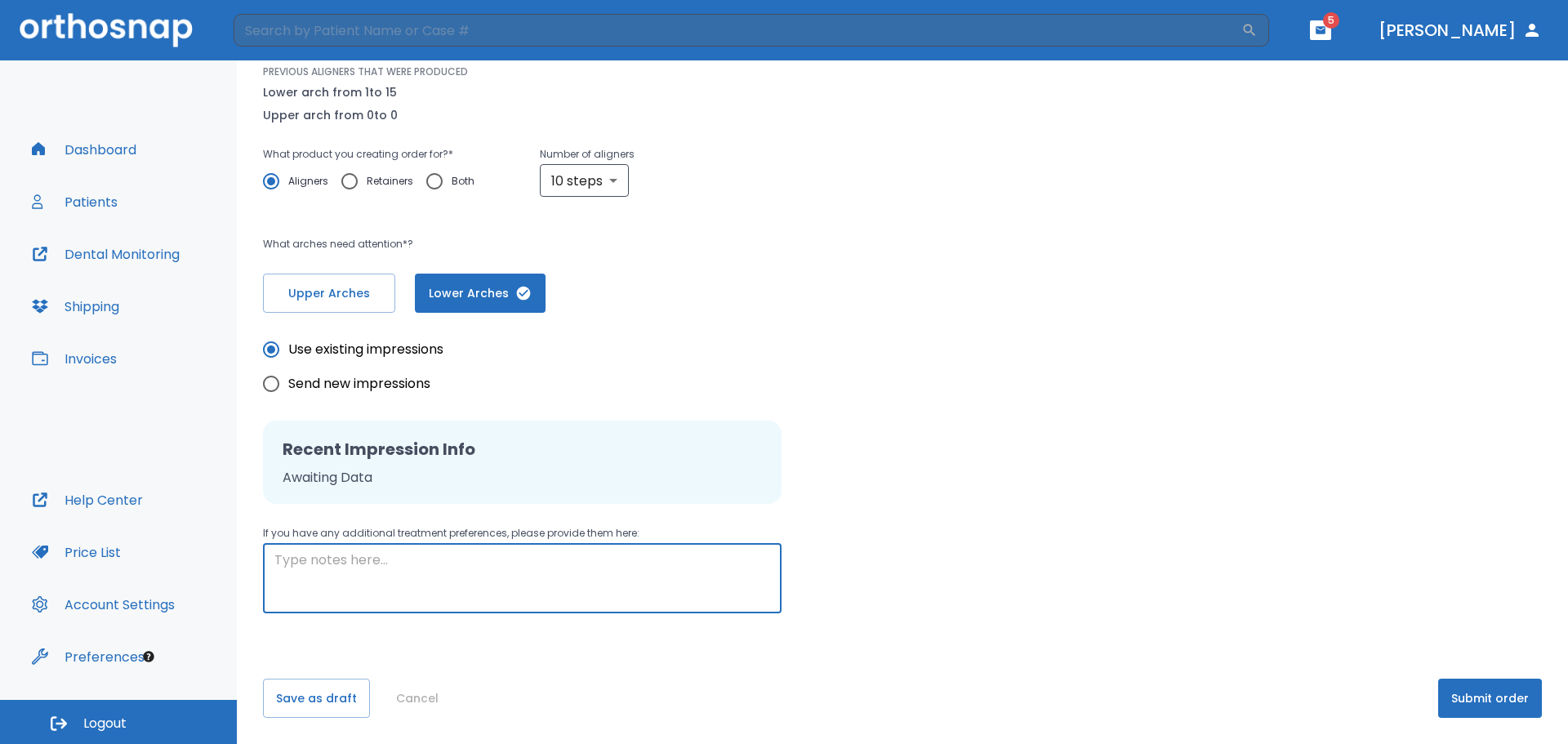
click at [113, 497] on button "Help Center" at bounding box center [88, 500] width 131 height 40
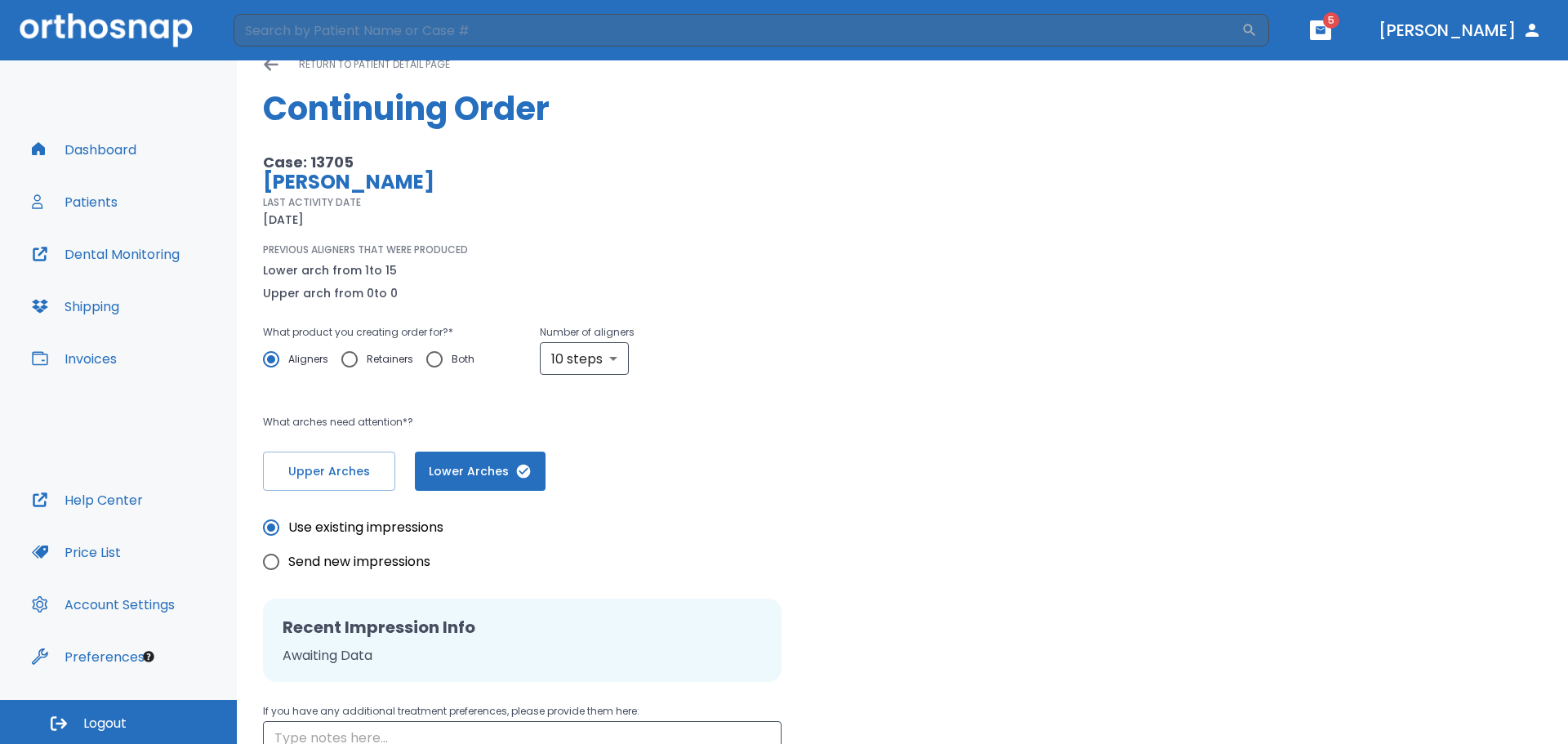
scroll to position [0, 0]
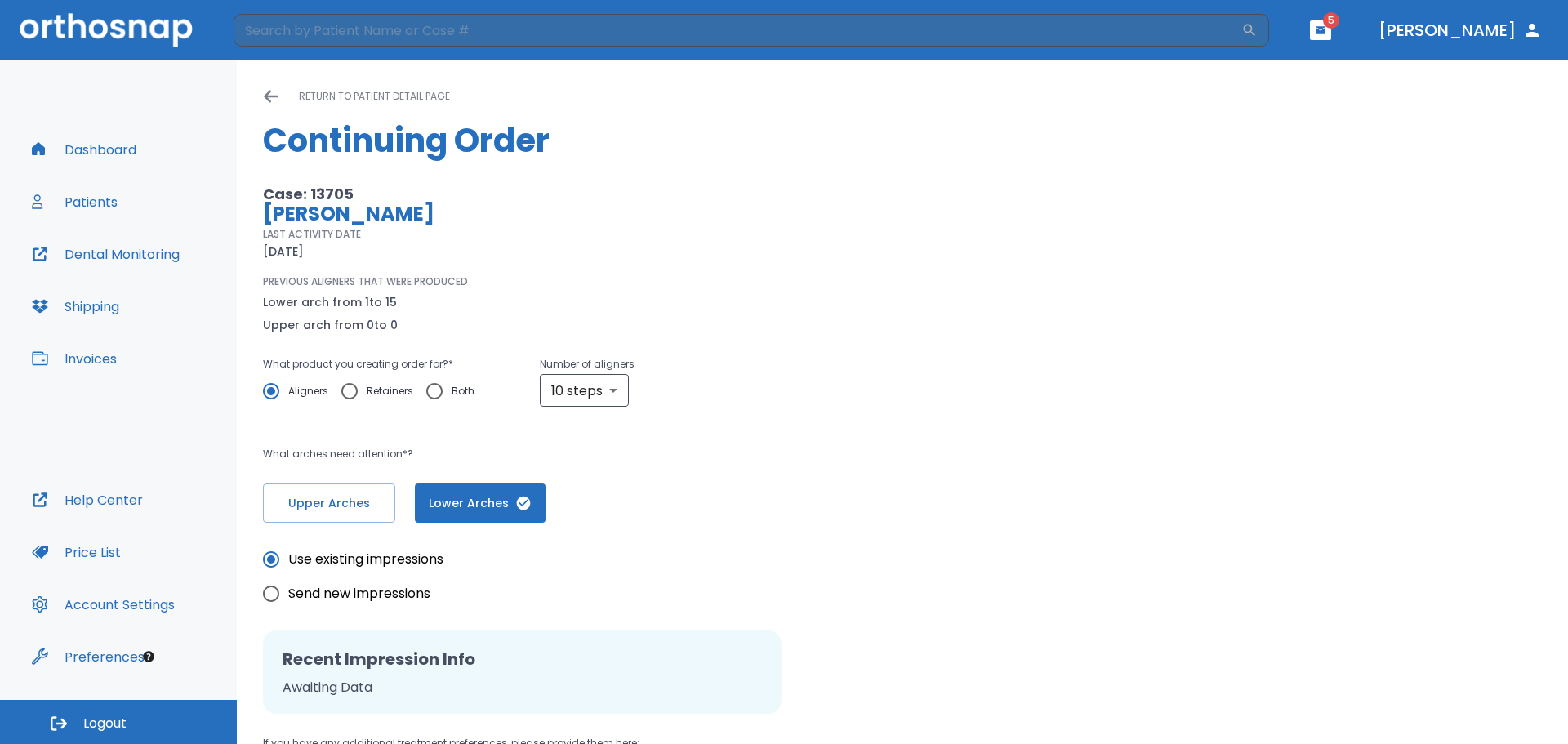
click at [326, 94] on p "return to patient detail page" at bounding box center [374, 96] width 151 height 20
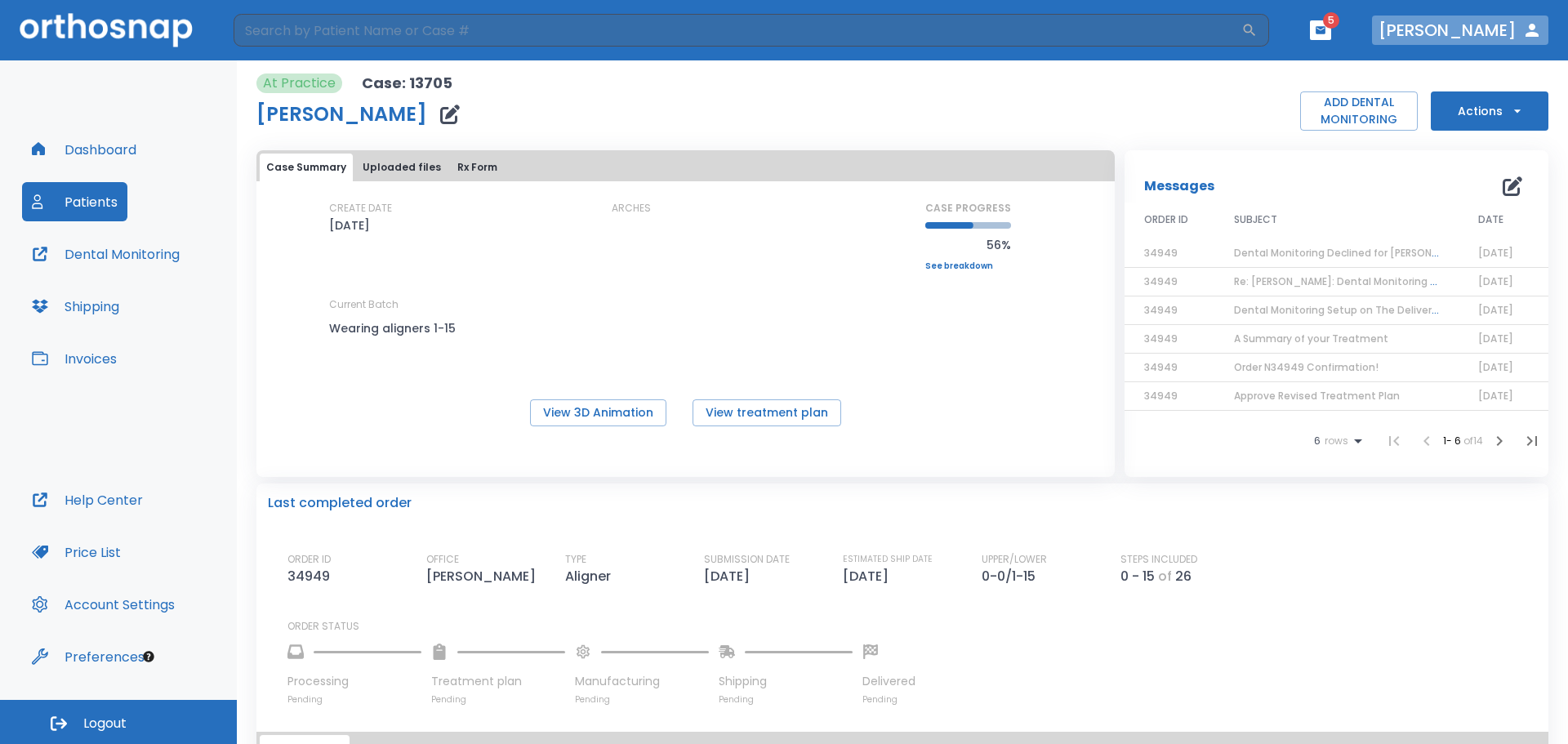
click at [1512, 34] on button "[PERSON_NAME]" at bounding box center [1460, 30] width 176 height 29
click at [1534, 29] on icon "button" at bounding box center [1532, 30] width 20 height 20
click at [1509, 107] on icon "button" at bounding box center [1516, 111] width 16 height 16
click at [1508, 244] on p "Order Next Aligners" at bounding box center [1479, 239] width 92 height 15
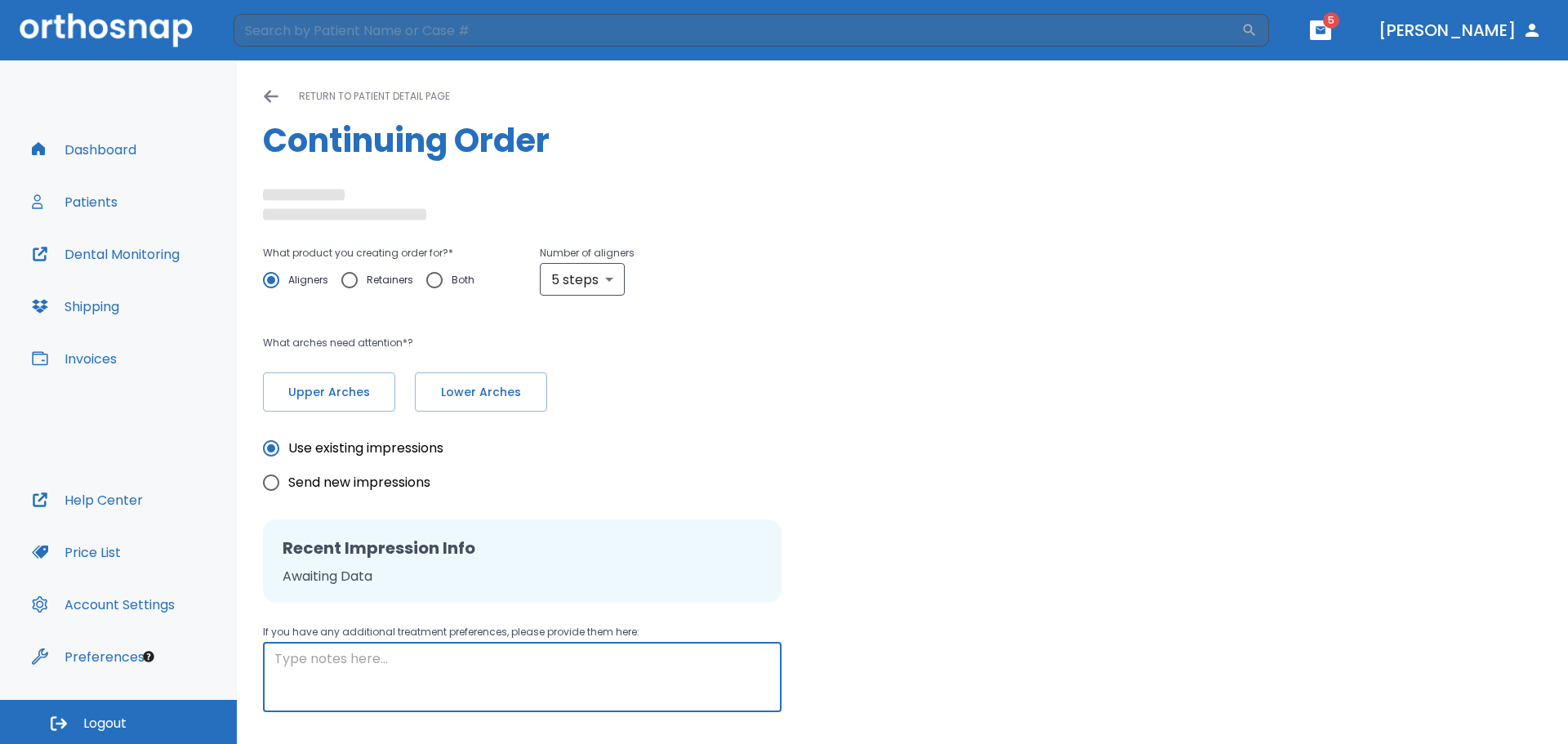
click at [343, 667] on textarea at bounding box center [522, 678] width 495 height 57
type input "10"
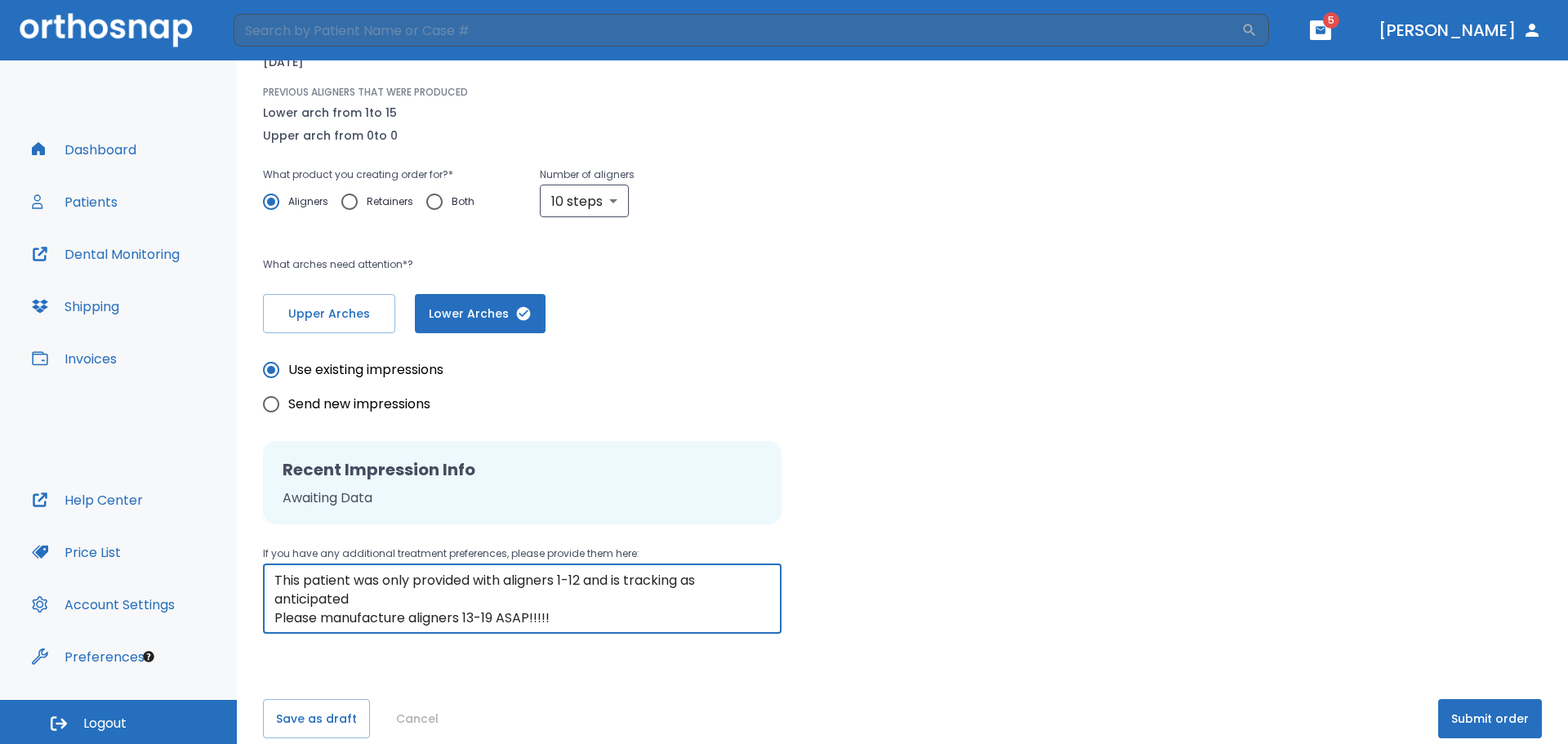
scroll to position [210, 0]
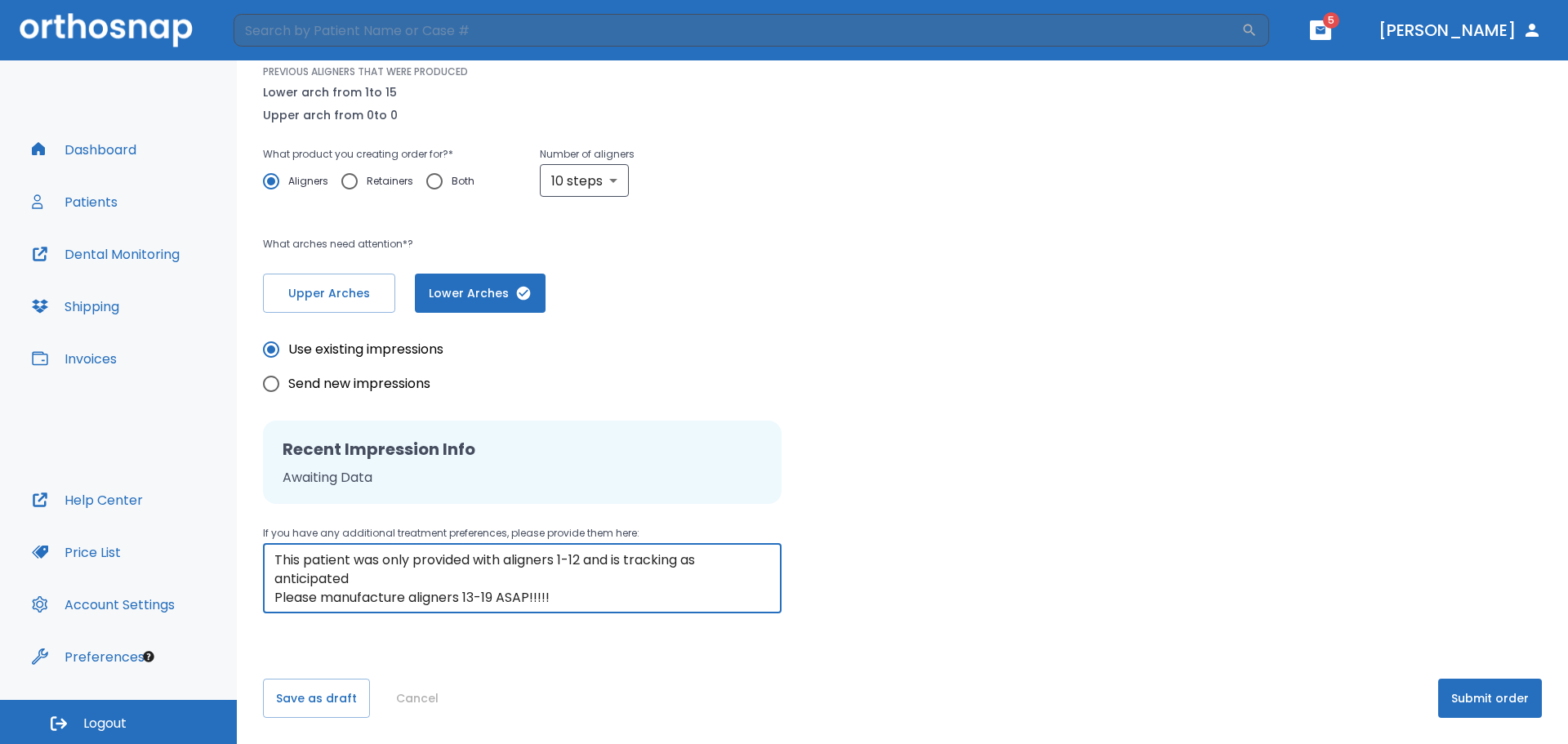
click at [352, 580] on textarea "This patient was only provided with aligners 1-12 and is tracking as anticipate…" at bounding box center [522, 579] width 495 height 57
click at [275, 560] on textarea "This patient was only provided with aligners 1-12 and is tracking as anticipate…" at bounding box center [522, 579] width 495 height 57
click at [392, 576] on textarea "This patient was only provided with aligners 1-12 and is tracking as anticipate…" at bounding box center [522, 579] width 495 height 57
click at [632, 598] on textarea "This patient was only provided with aligners 1-12 and is tracking as anticipate…" at bounding box center [522, 579] width 495 height 57
click at [499, 599] on textarea "This patient was only provided with aligners 1-12 and is tracking as anticipate…" at bounding box center [522, 579] width 495 height 57
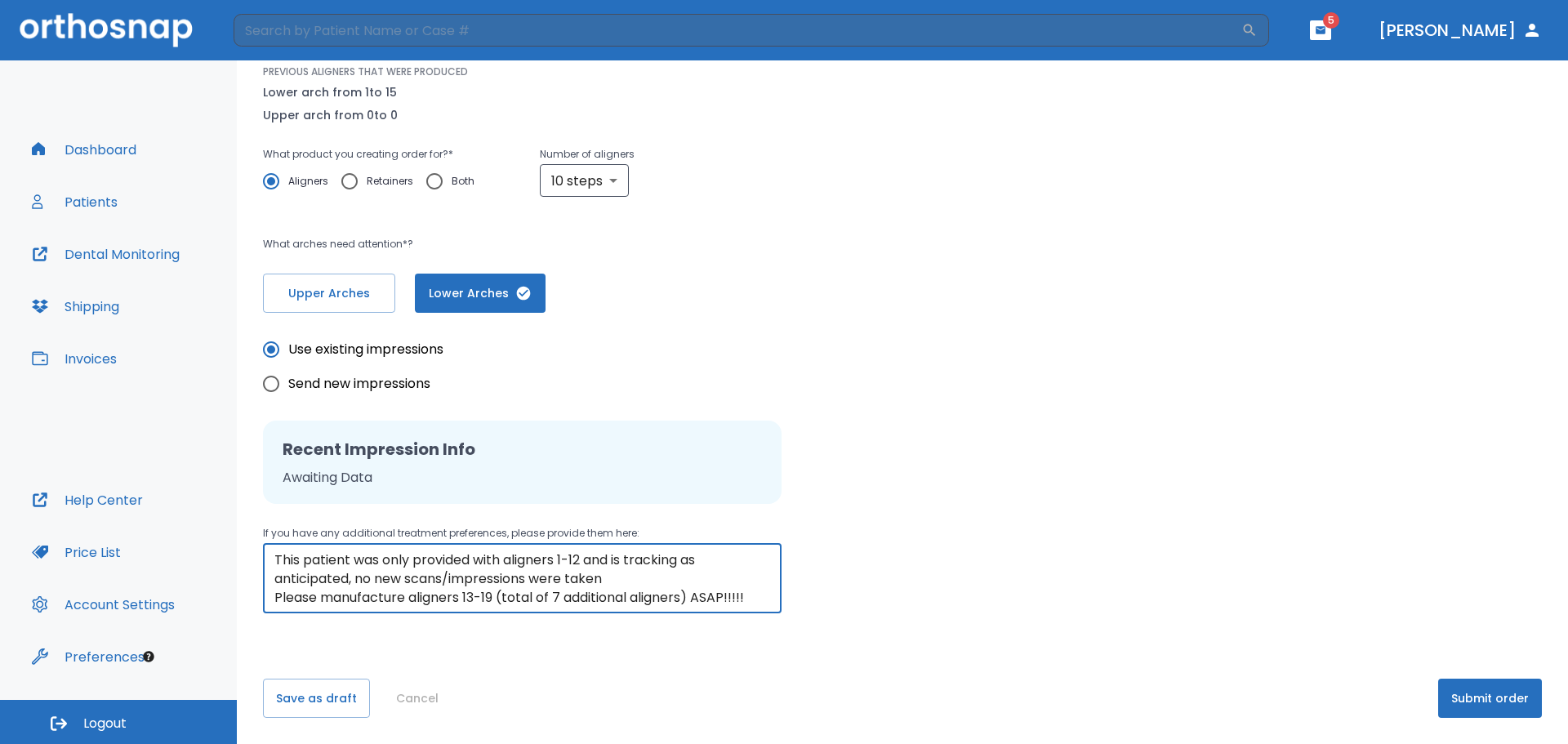
click at [761, 594] on textarea "This patient was only provided with aligners 1-12 and is tracking as anticipate…" at bounding box center [522, 579] width 495 height 57
click at [607, 582] on textarea "This patient was only provided with aligners 1-12 and is tracking as anticipate…" at bounding box center [522, 579] width 495 height 57
click at [584, 557] on textarea "This patient was only provided with aligners 1-12 and is tracking as anticipate…" at bounding box center [522, 579] width 495 height 57
click at [623, 558] on textarea "This patient was only provided with aligners 1-12 (NOT 15) and is tracking as a…" at bounding box center [522, 579] width 495 height 57
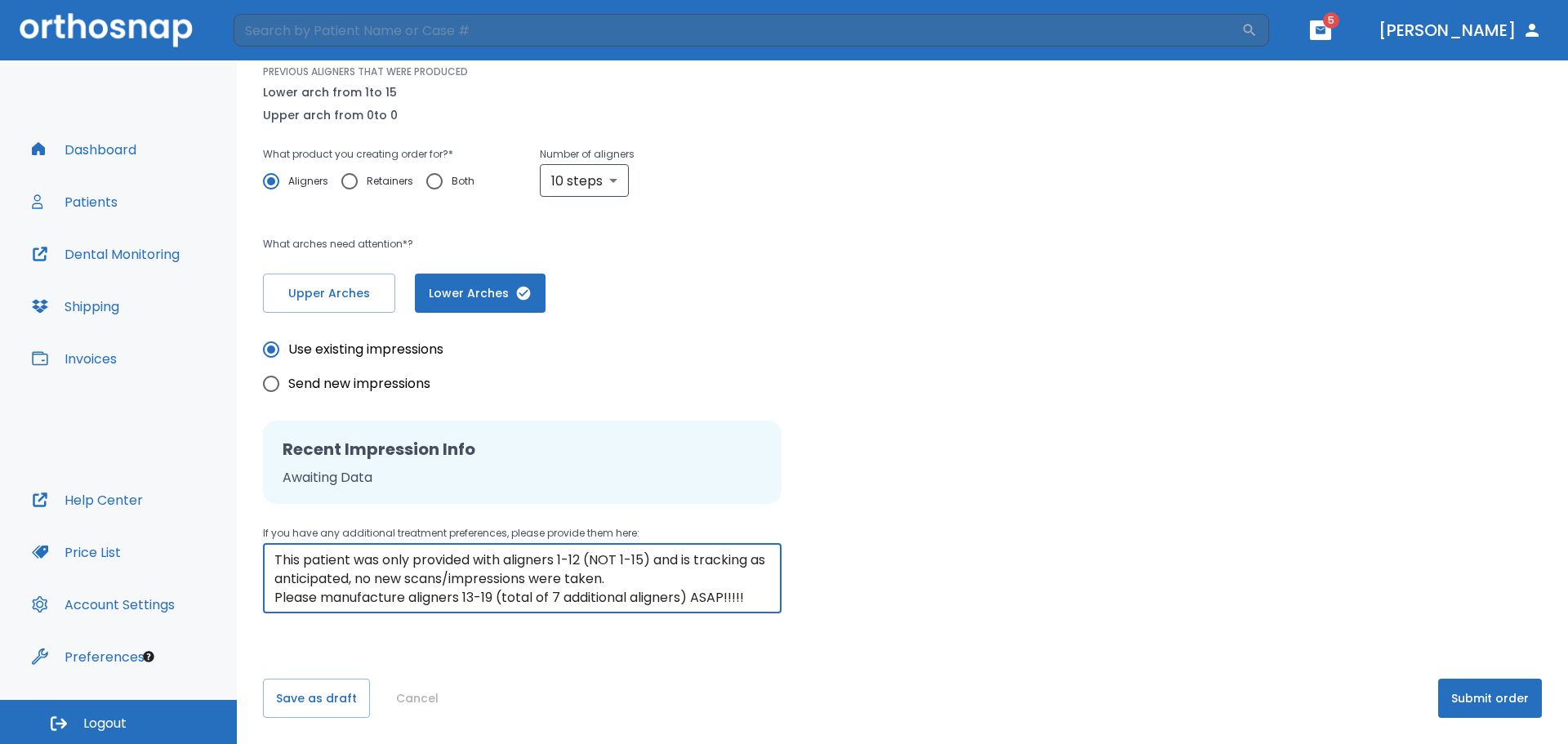
click at [626, 580] on textarea "This patient was only provided with aligners 1-12 (NOT 1-15) and is tracking as…" at bounding box center [522, 579] width 495 height 57
type textarea "This patient was only provided with aligners 1-12 (NOT 1-15) and is tracking as…"
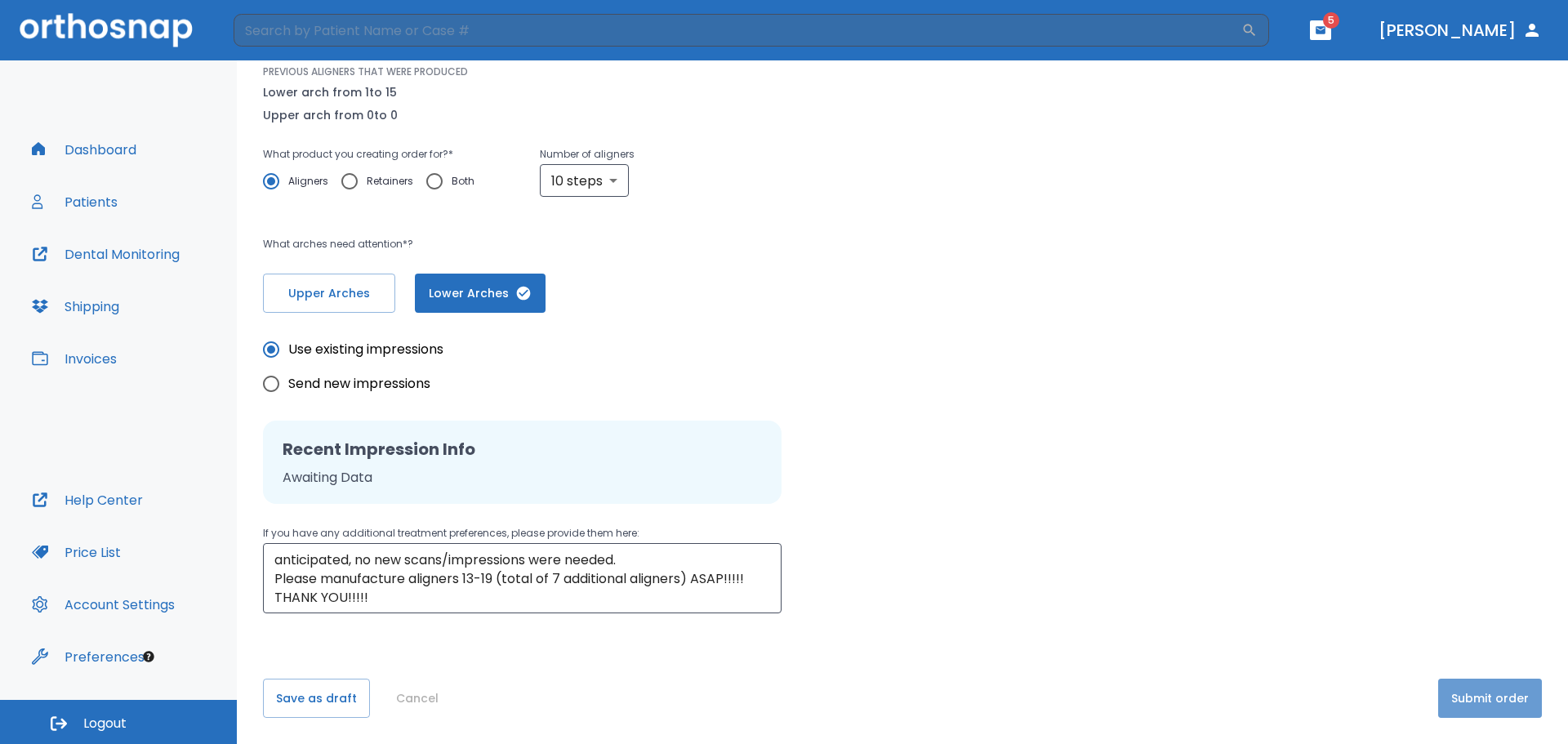
click at [1457, 691] on button "Submit order" at bounding box center [1490, 698] width 104 height 40
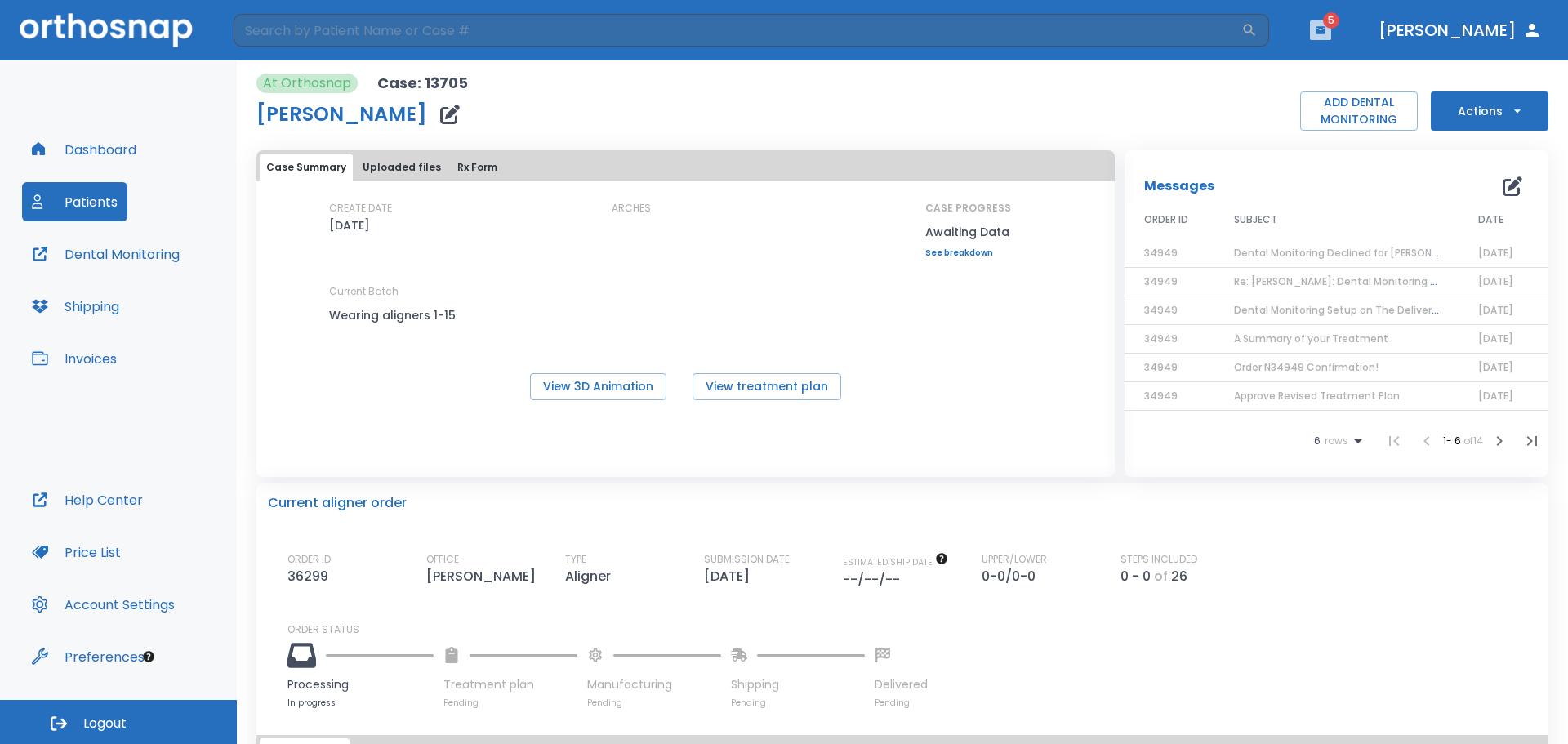
click at [1325, 34] on icon "button" at bounding box center [1320, 29] width 9 height 8
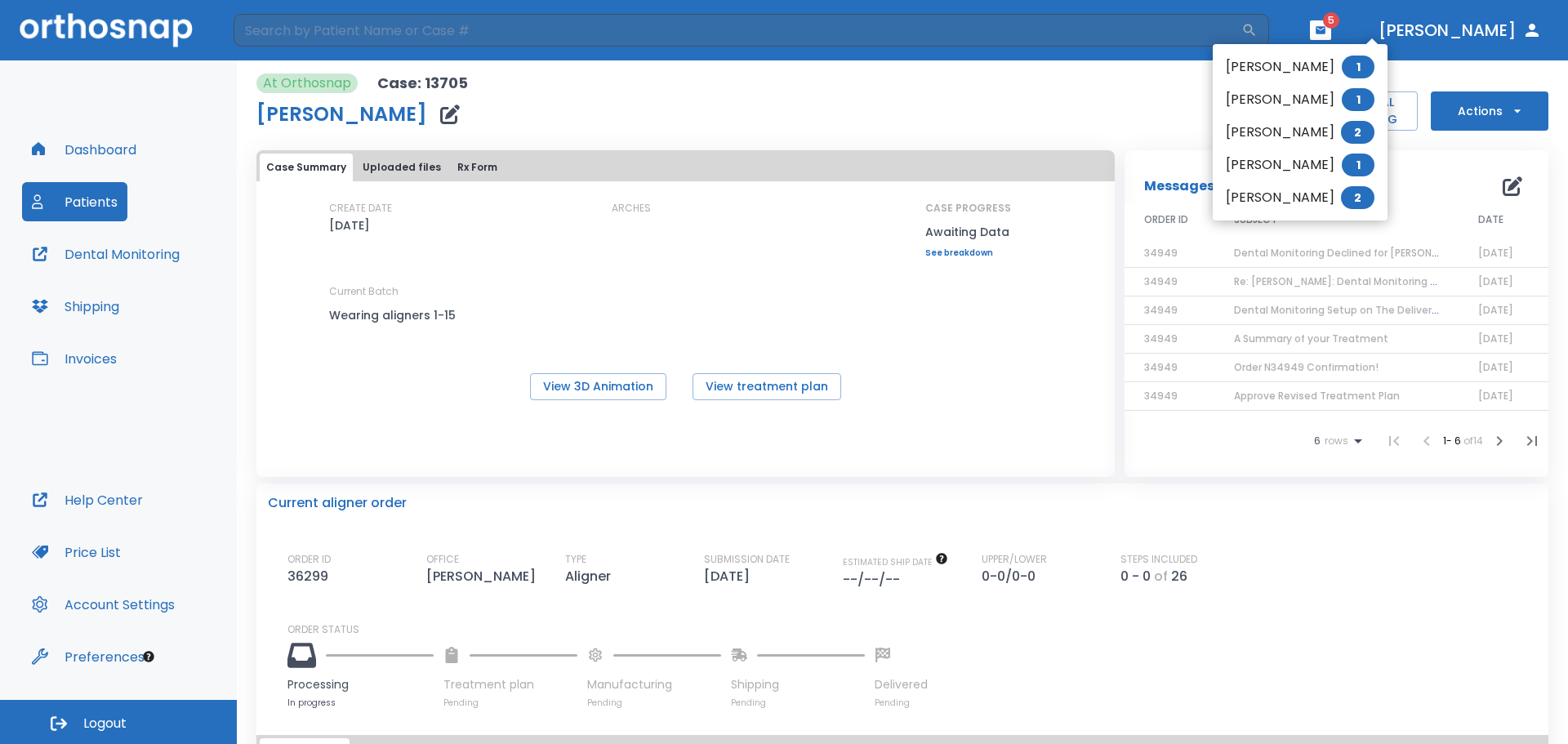
click at [1272, 72] on li "[PERSON_NAME] 1" at bounding box center [1299, 67] width 174 height 33
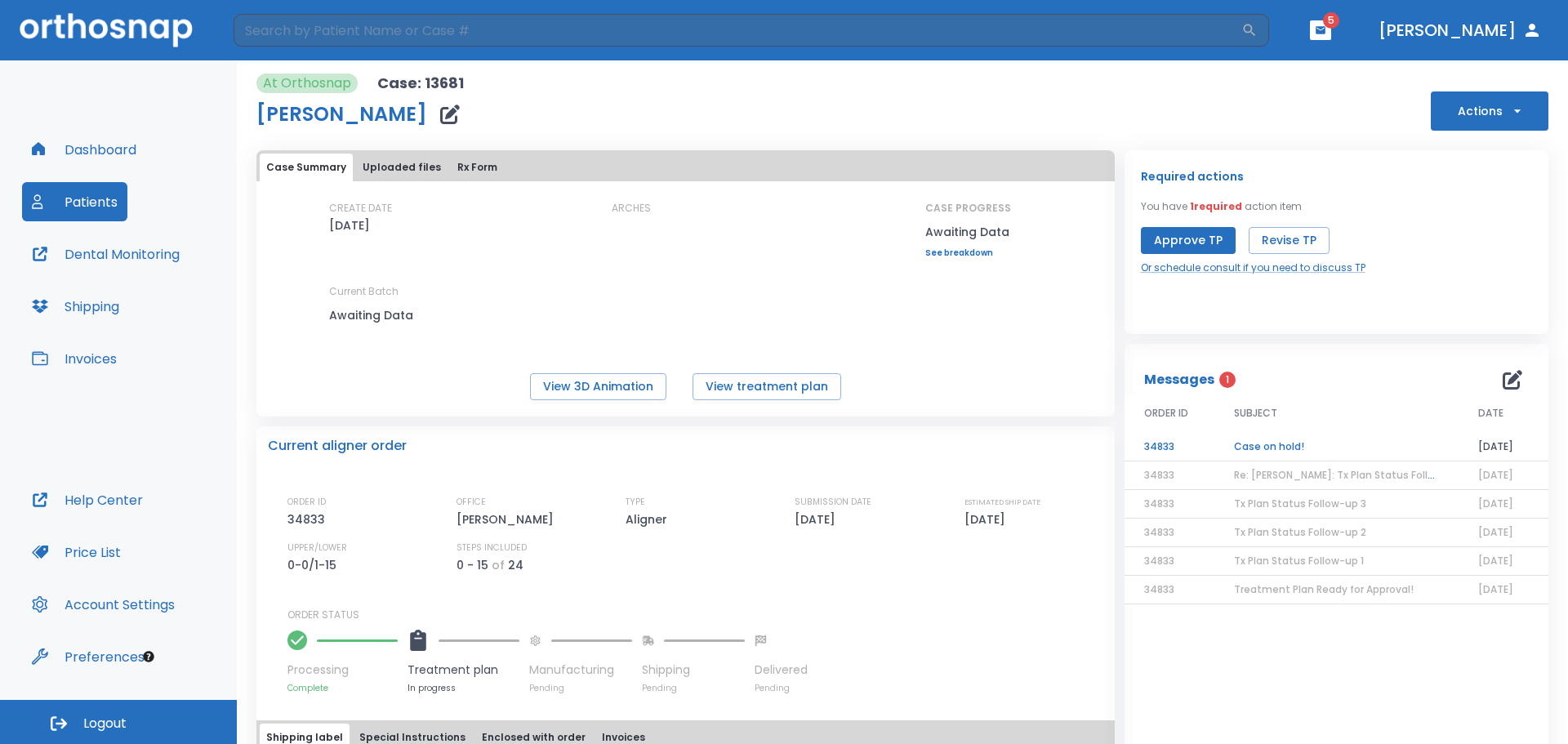
click at [1276, 444] on td "Case on hold!" at bounding box center [1336, 447] width 244 height 28
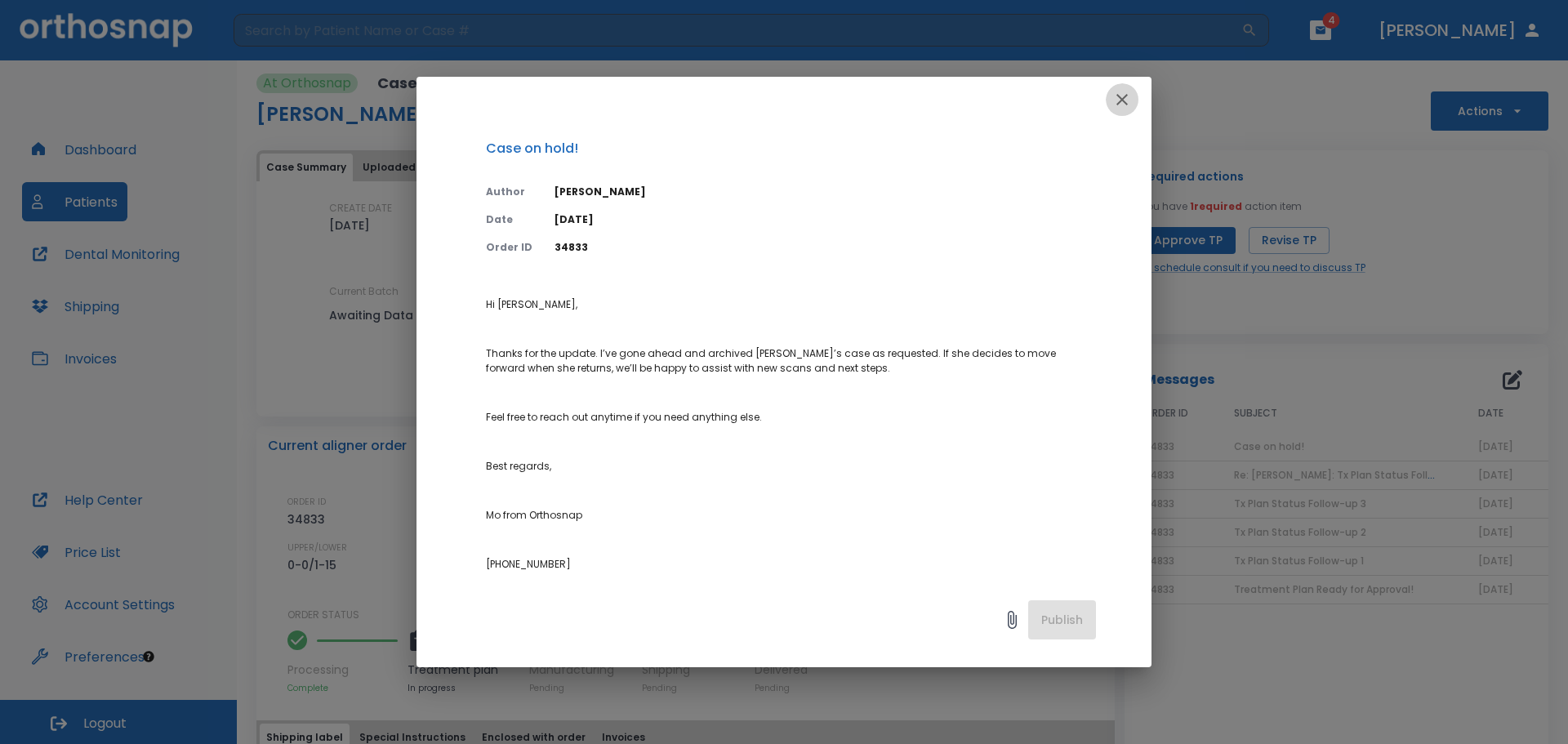
click at [1114, 104] on icon "button" at bounding box center [1121, 100] width 20 height 20
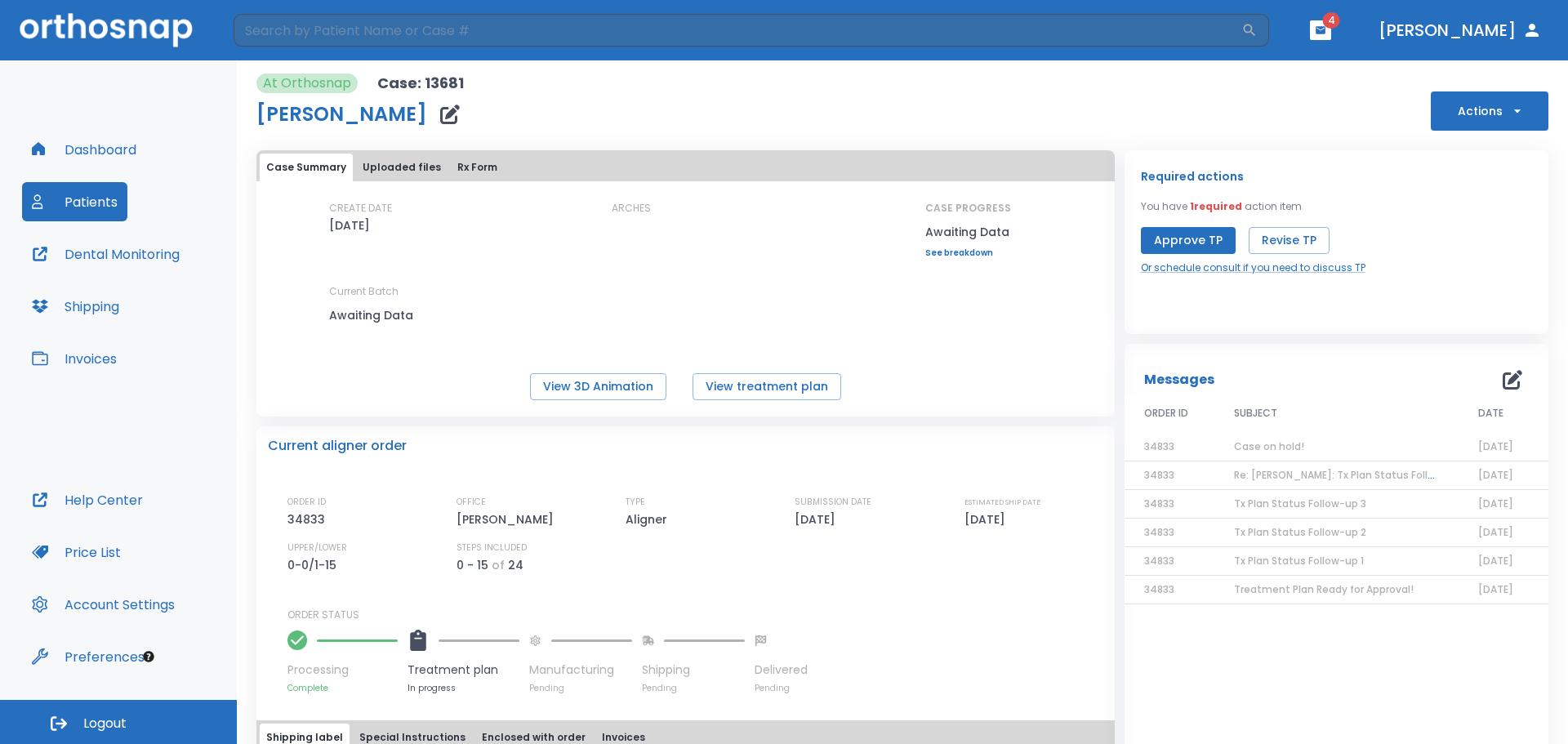
click at [1331, 38] on button "button" at bounding box center [1320, 30] width 21 height 20
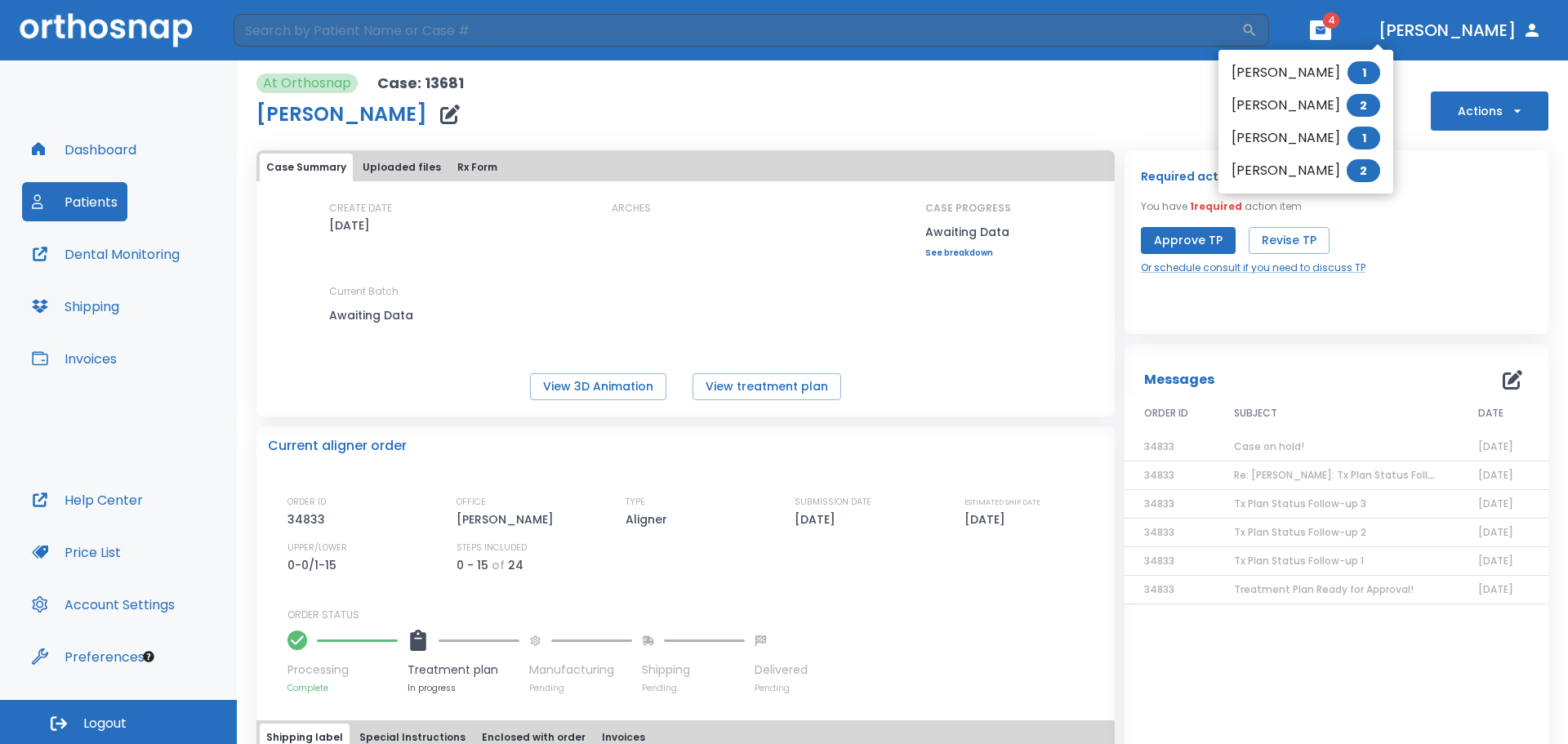
click at [1279, 82] on li "[PERSON_NAME] 1" at bounding box center [1305, 73] width 174 height 33
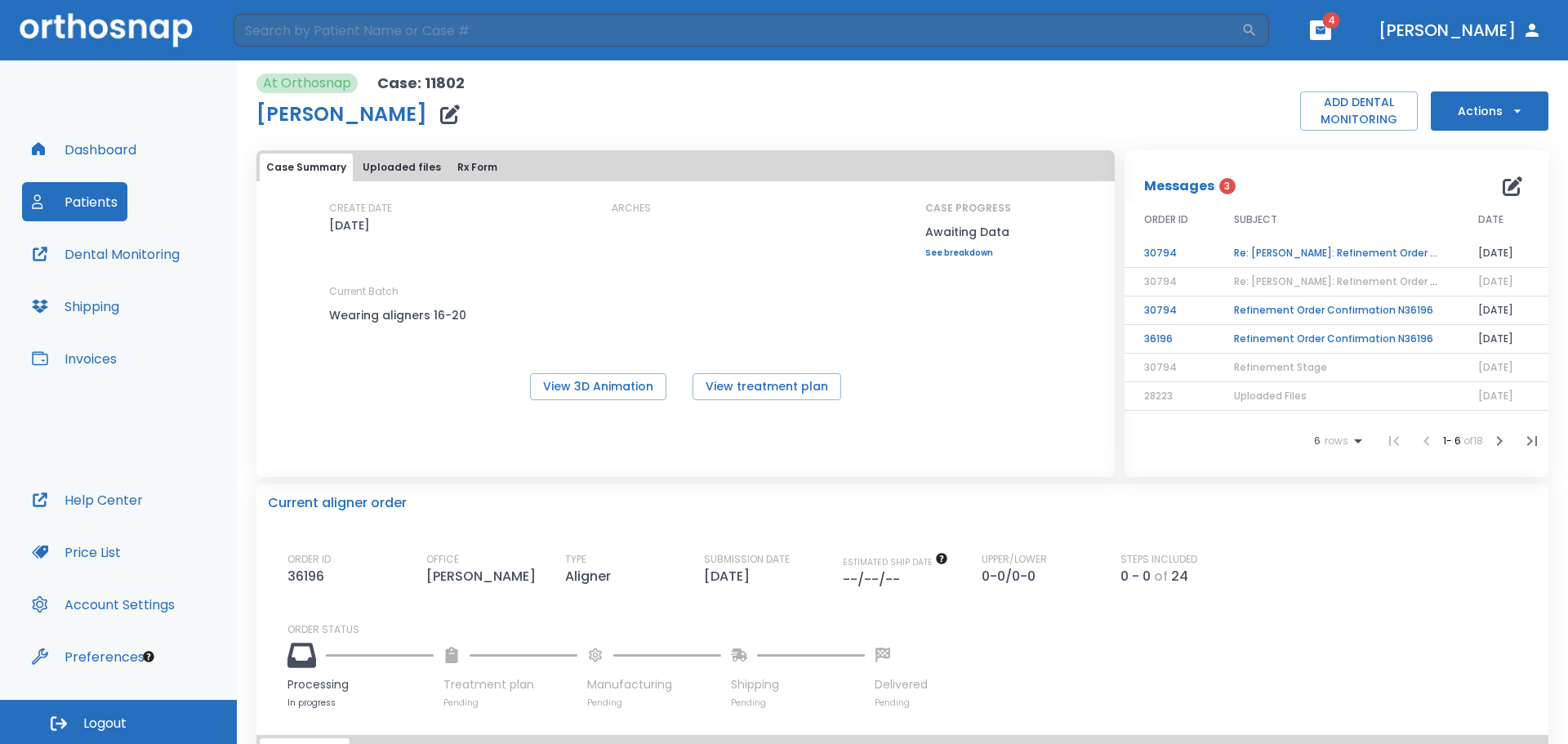
click at [1285, 253] on td "Re: [PERSON_NAME]: Refinement Order Confirmation N36196 | [11802:30794]" at bounding box center [1336, 253] width 244 height 28
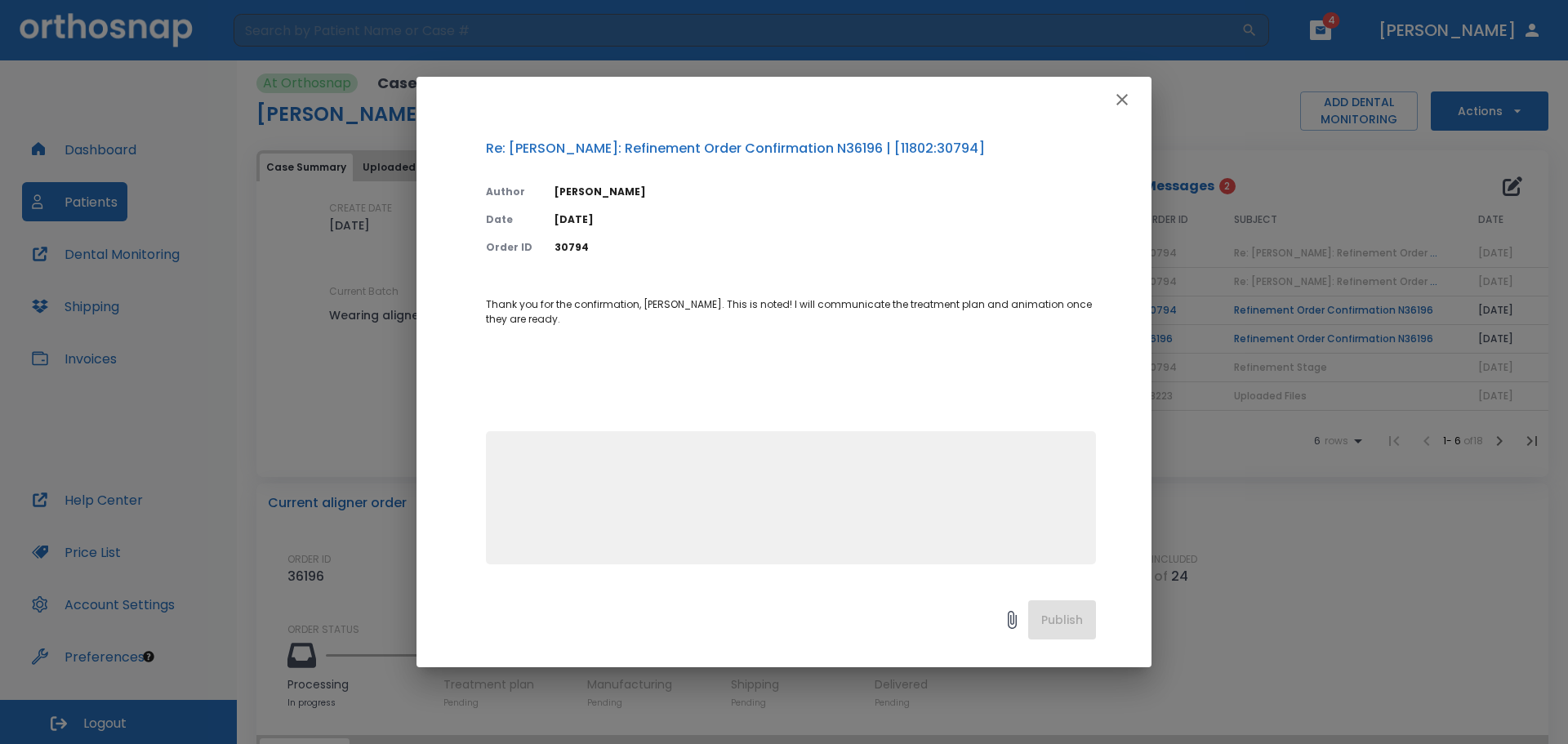
click at [1128, 99] on icon "button" at bounding box center [1121, 100] width 20 height 20
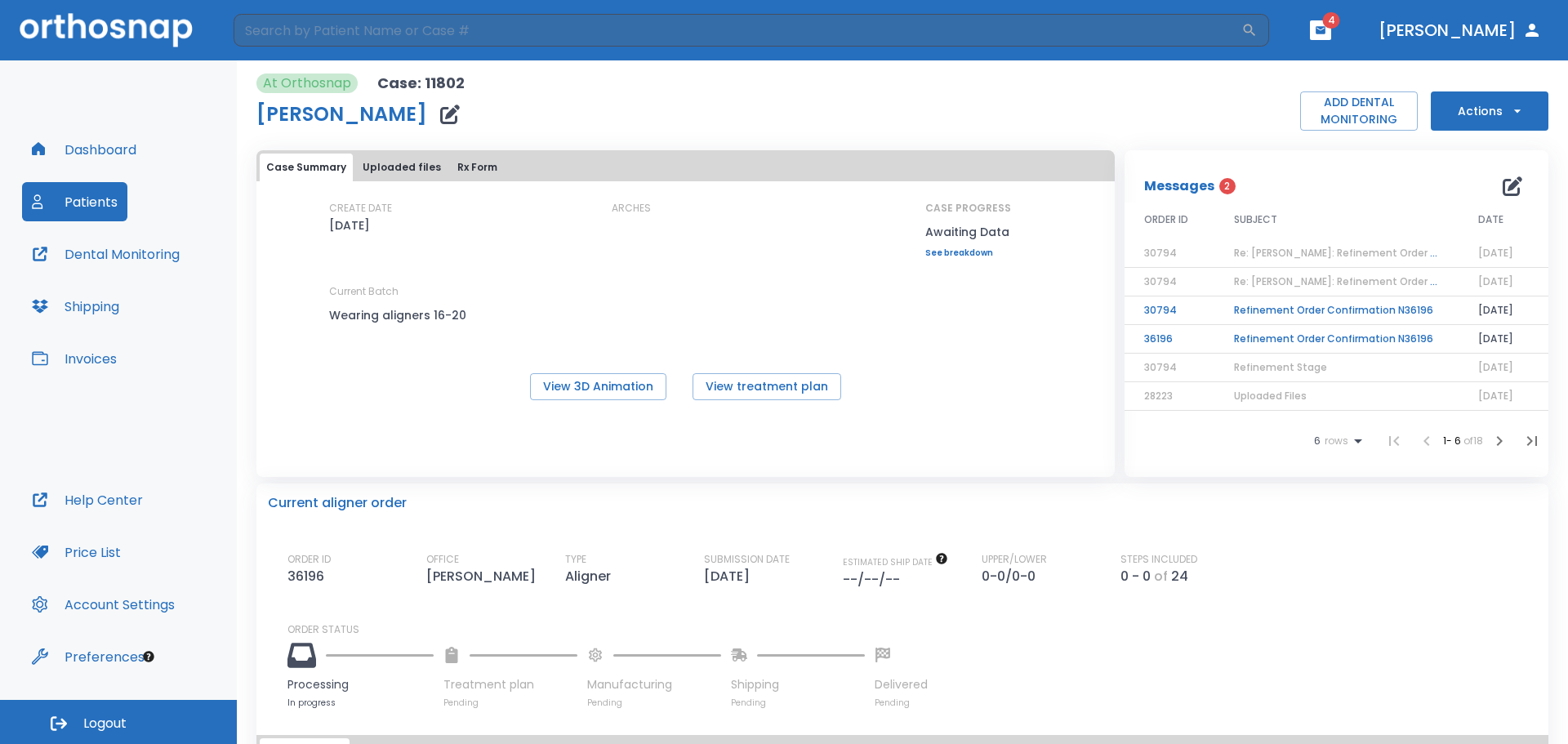
click at [1256, 317] on td "Refinement Order Confirmation N36196" at bounding box center [1336, 310] width 244 height 28
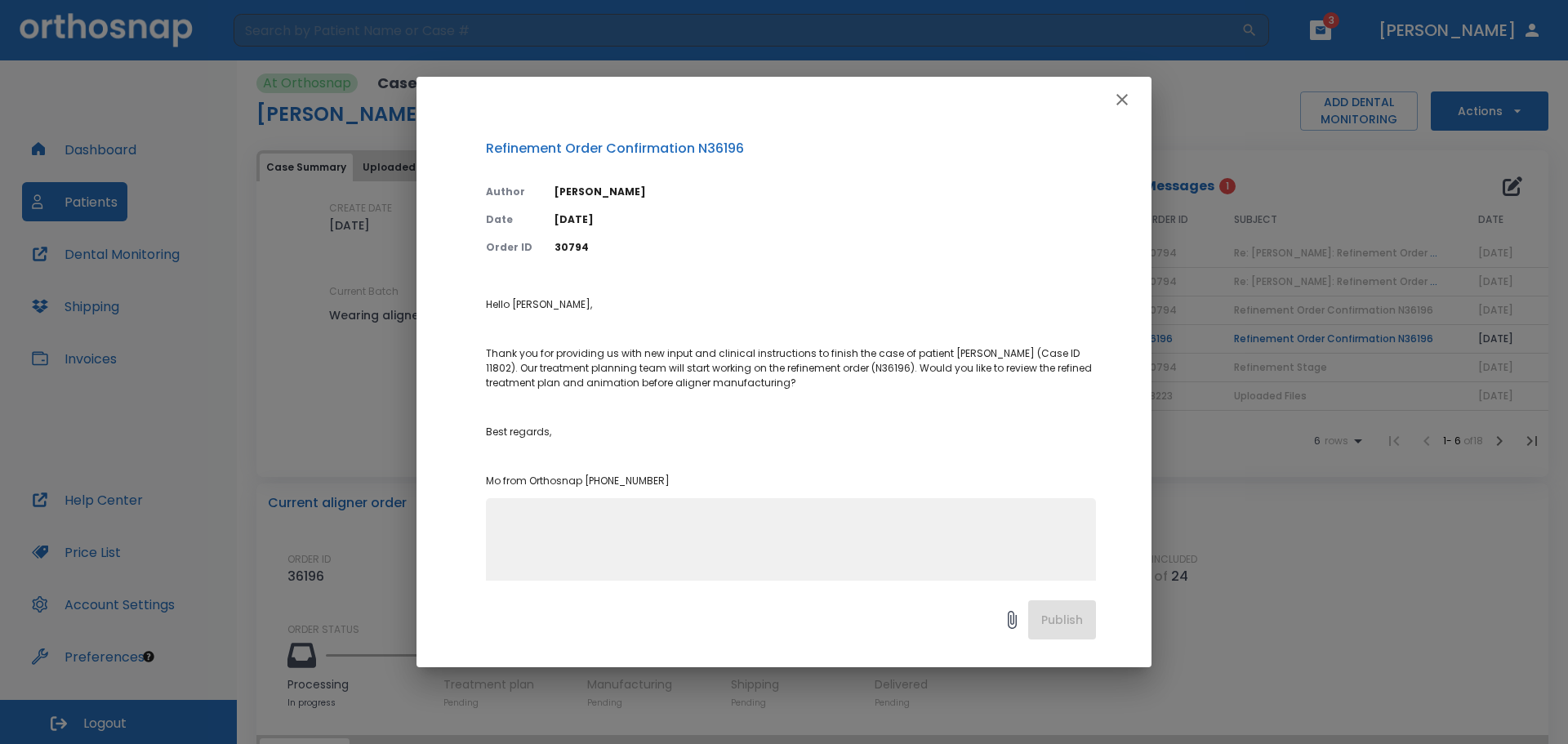
click at [1124, 101] on icon "button" at bounding box center [1121, 100] width 20 height 20
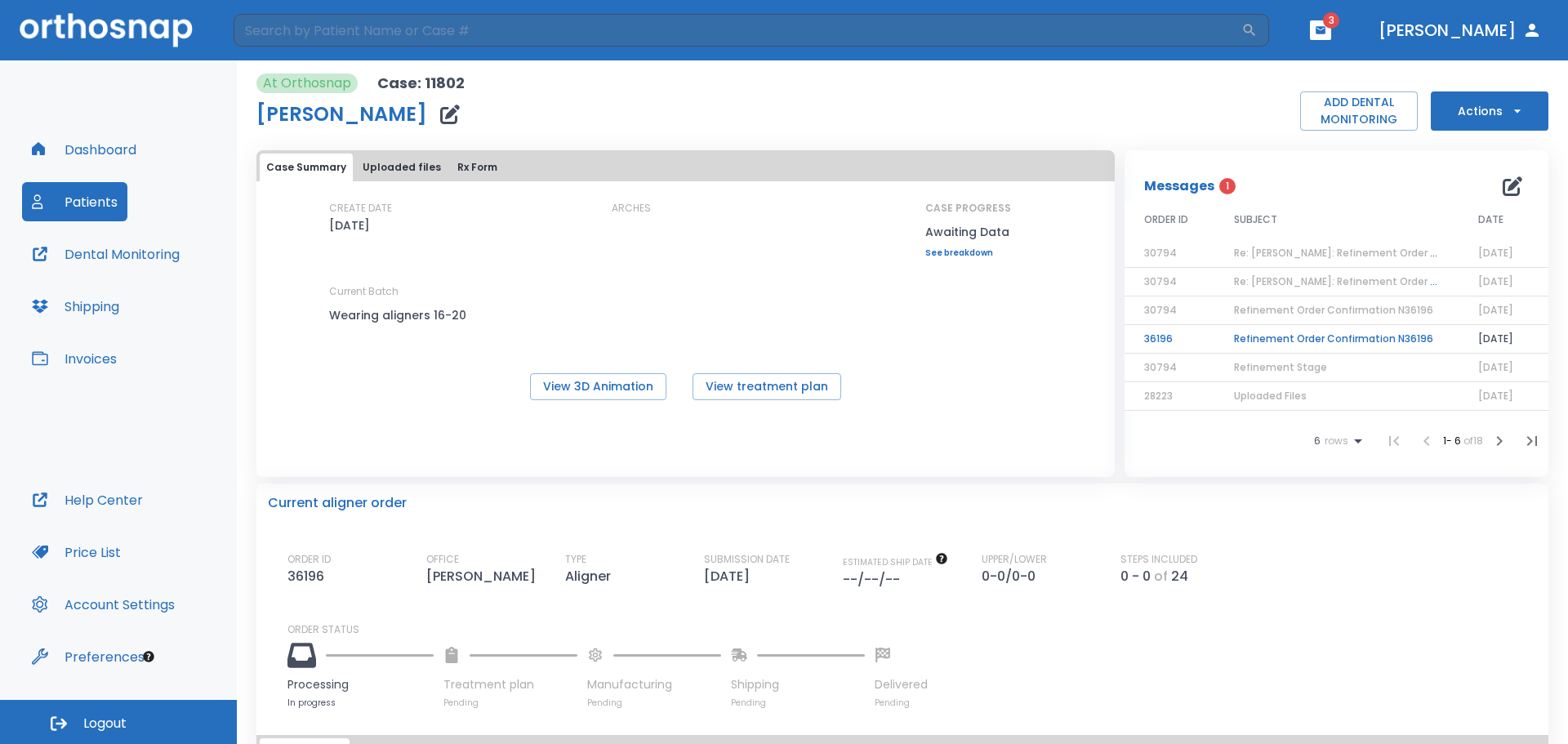
click at [1282, 335] on td "Refinement Order Confirmation N36196" at bounding box center [1336, 338] width 244 height 28
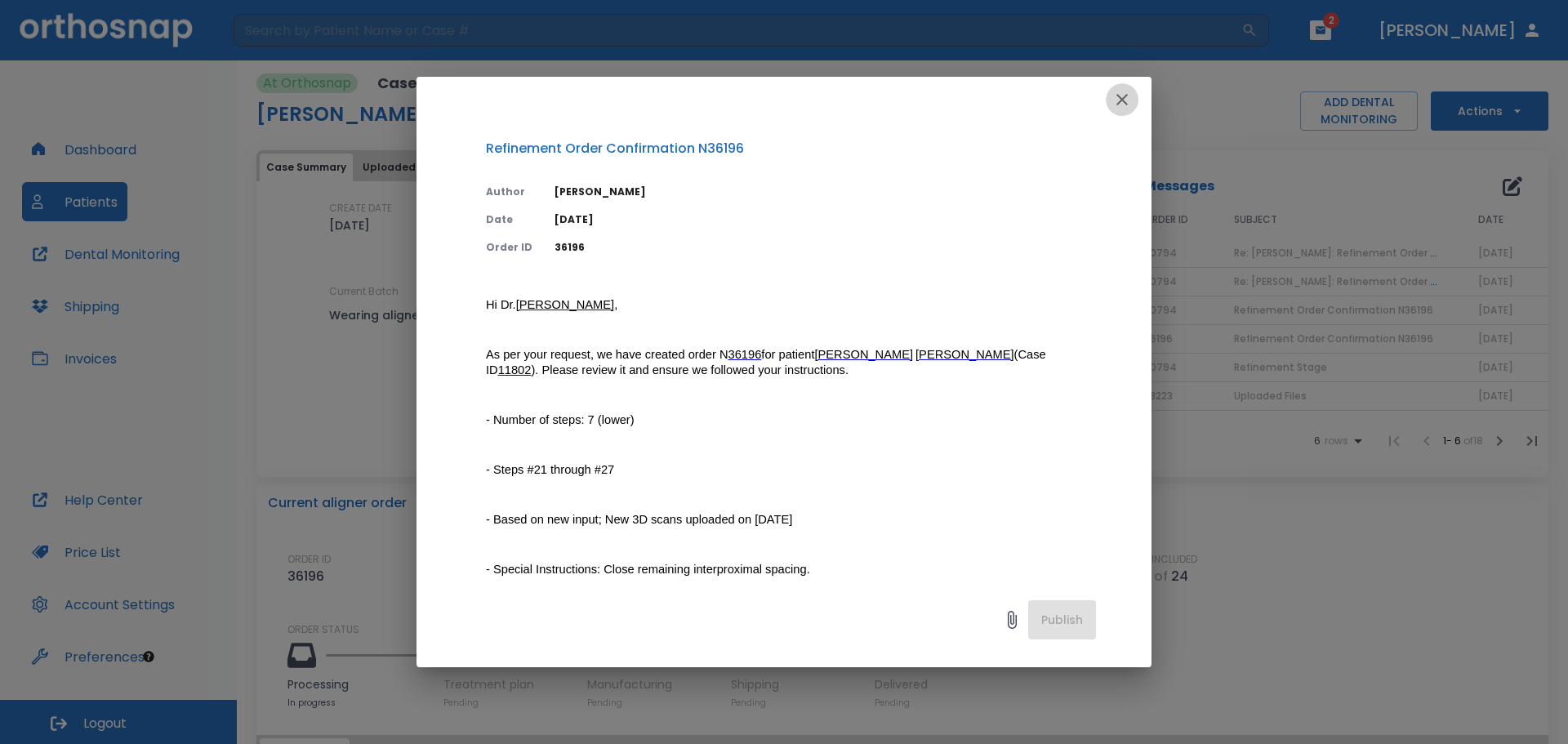
click at [1124, 101] on icon "button" at bounding box center [1121, 100] width 20 height 20
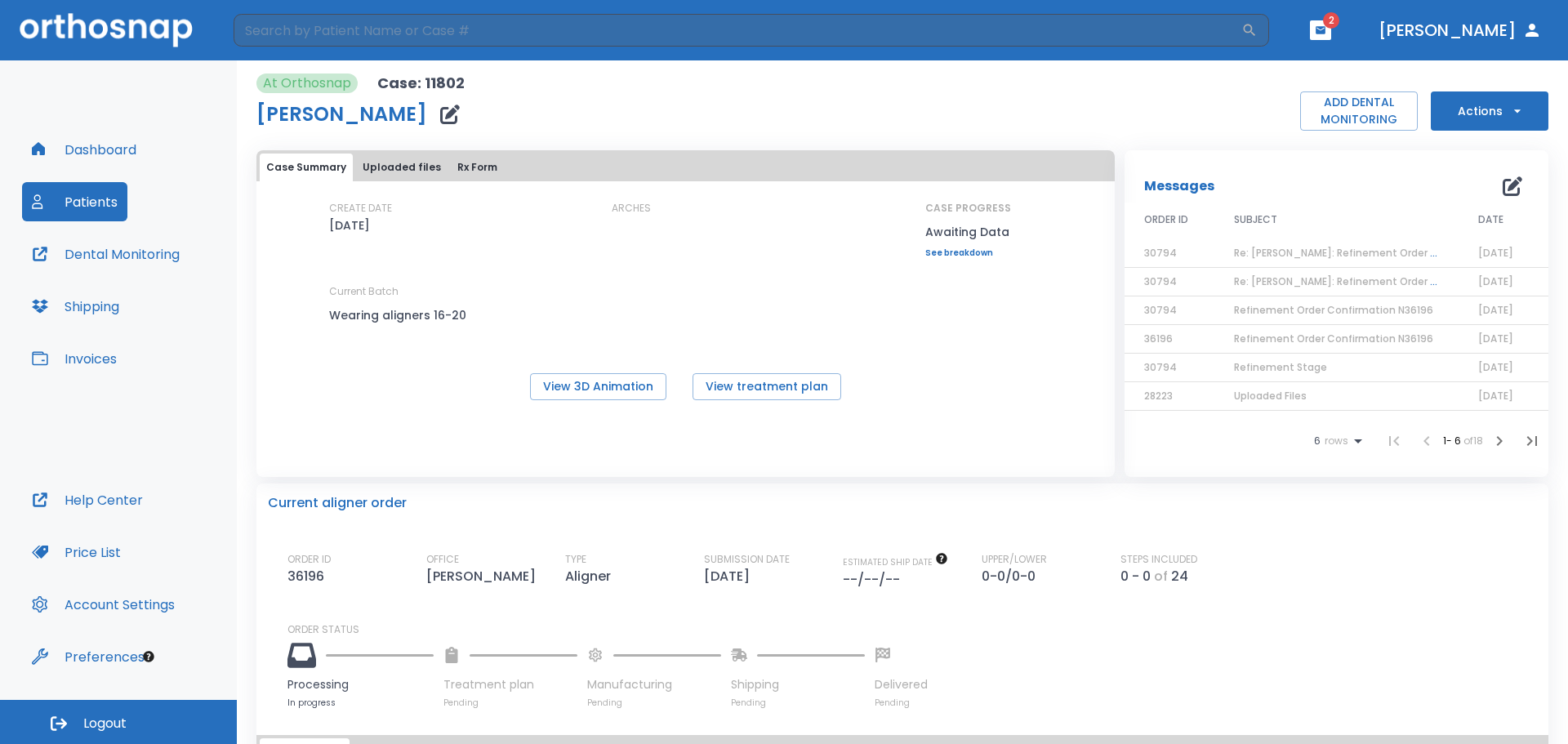
click at [1331, 34] on button "button" at bounding box center [1320, 30] width 21 height 20
click at [1296, 71] on li "[PERSON_NAME] 1" at bounding box center [1315, 73] width 174 height 33
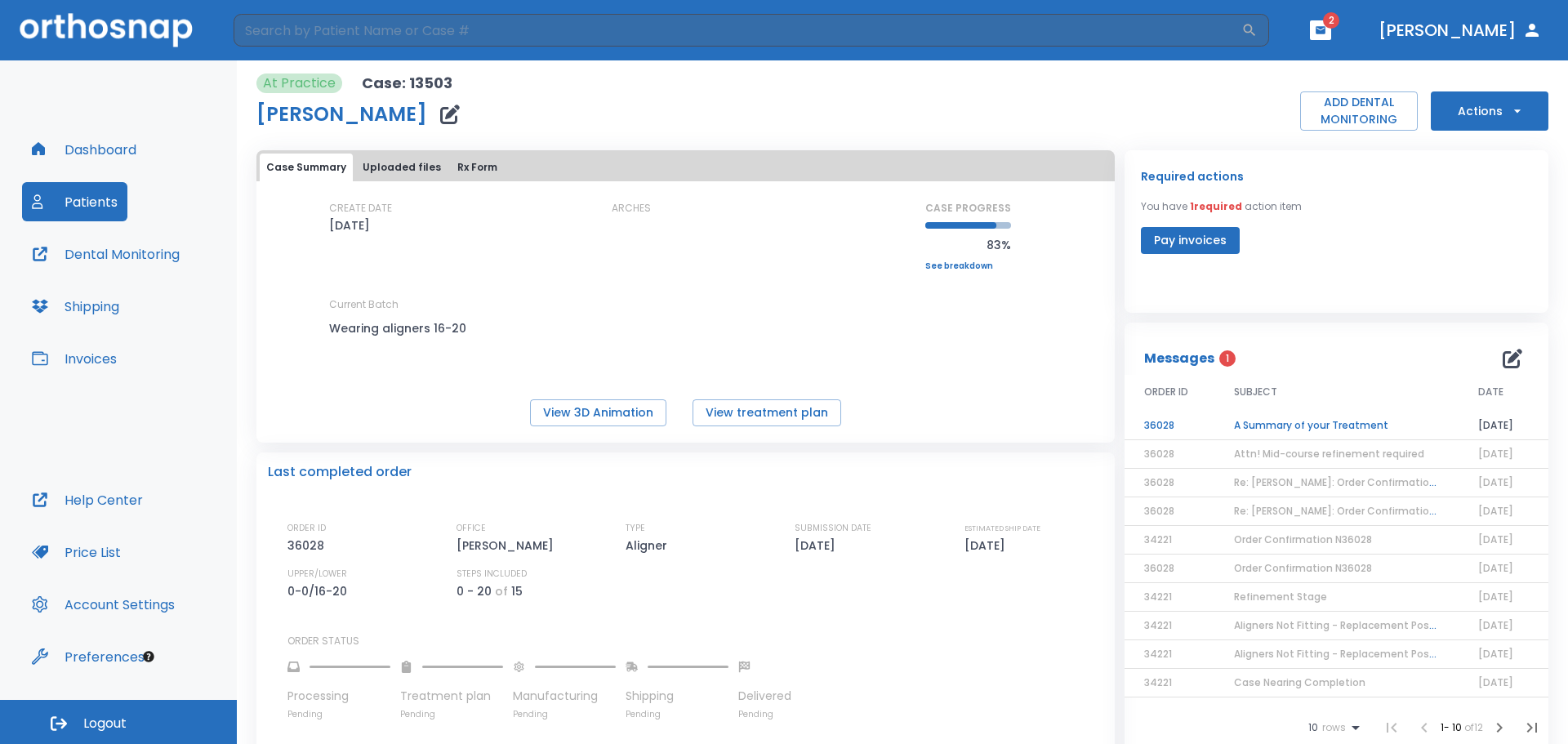
click at [1308, 428] on td "A Summary of your Treatment" at bounding box center [1336, 425] width 244 height 28
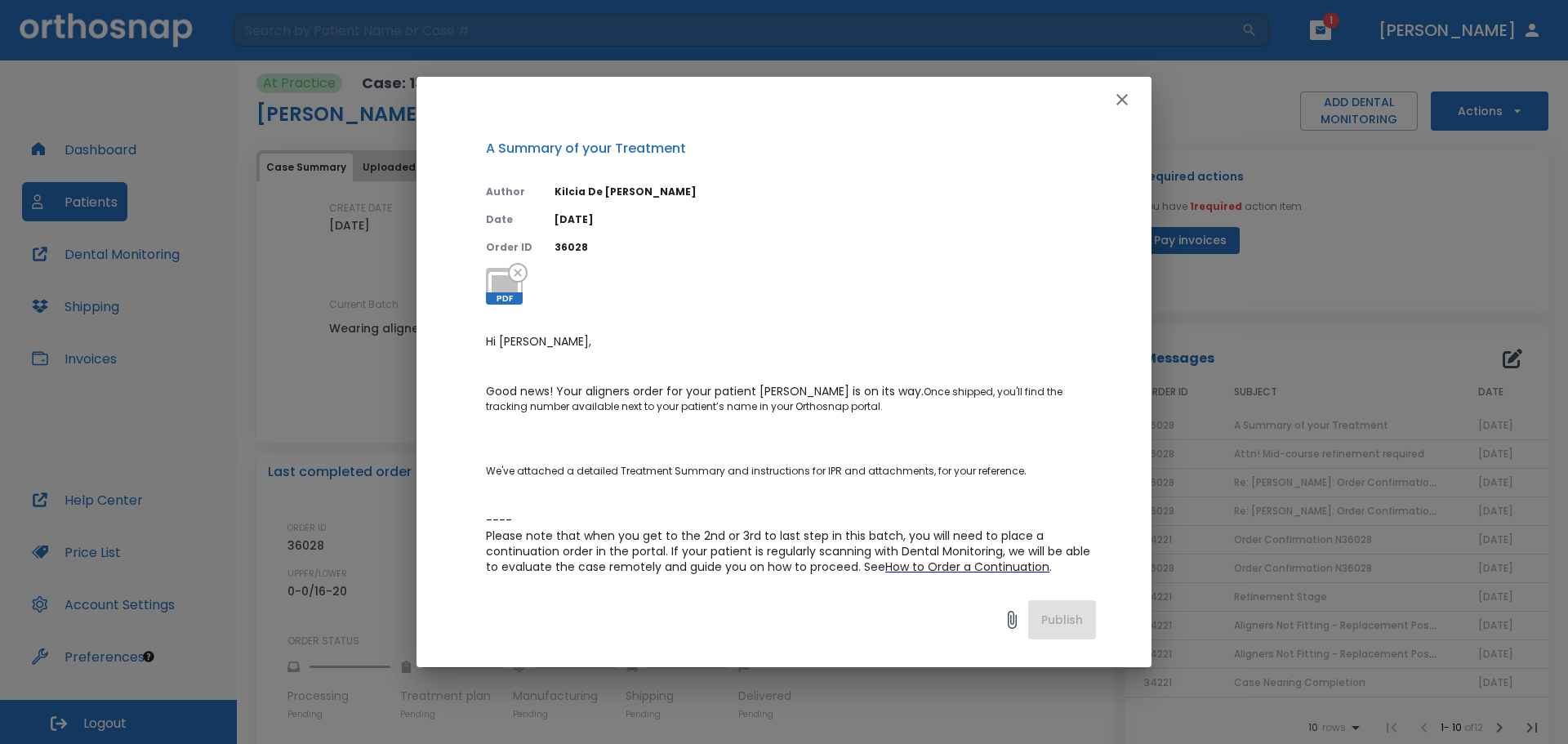
click at [1124, 101] on icon "button" at bounding box center [1121, 100] width 20 height 20
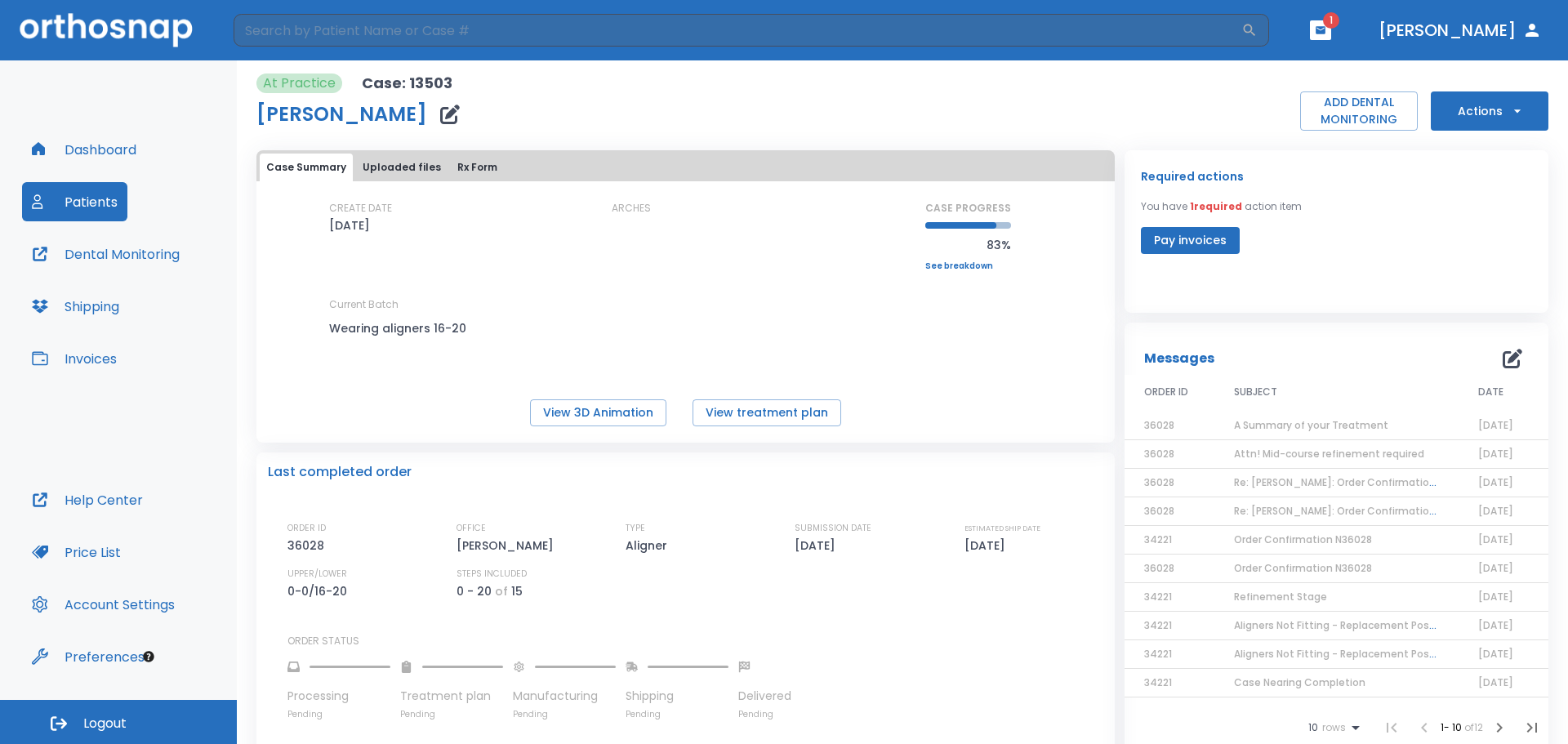
click at [1331, 33] on button "button" at bounding box center [1320, 30] width 21 height 20
click at [1308, 74] on li "[PERSON_NAME] 2" at bounding box center [1316, 73] width 174 height 33
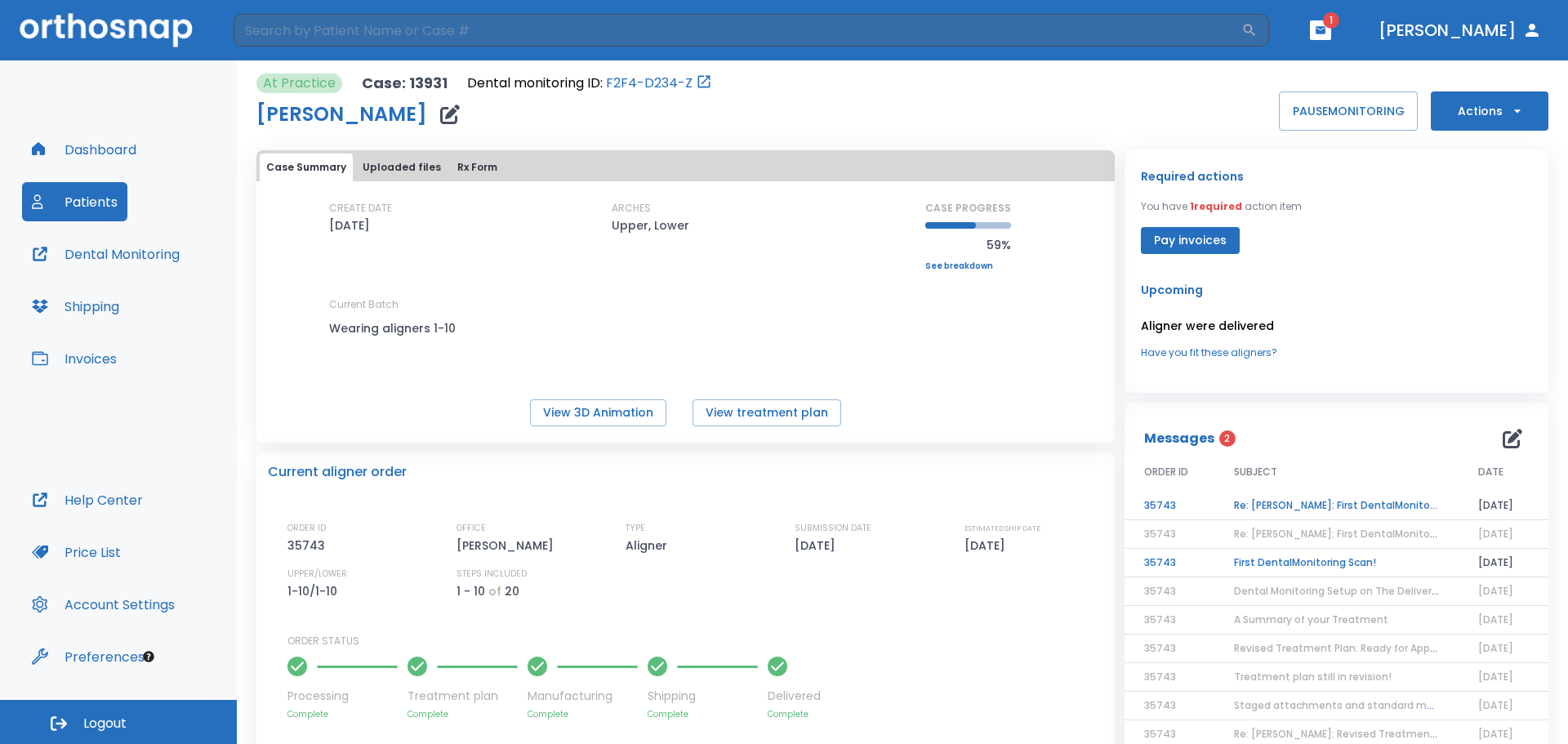
click at [1285, 507] on td "Re: [PERSON_NAME]: First DentalMonitoring Scan! | [13931:35743]" at bounding box center [1336, 505] width 244 height 28
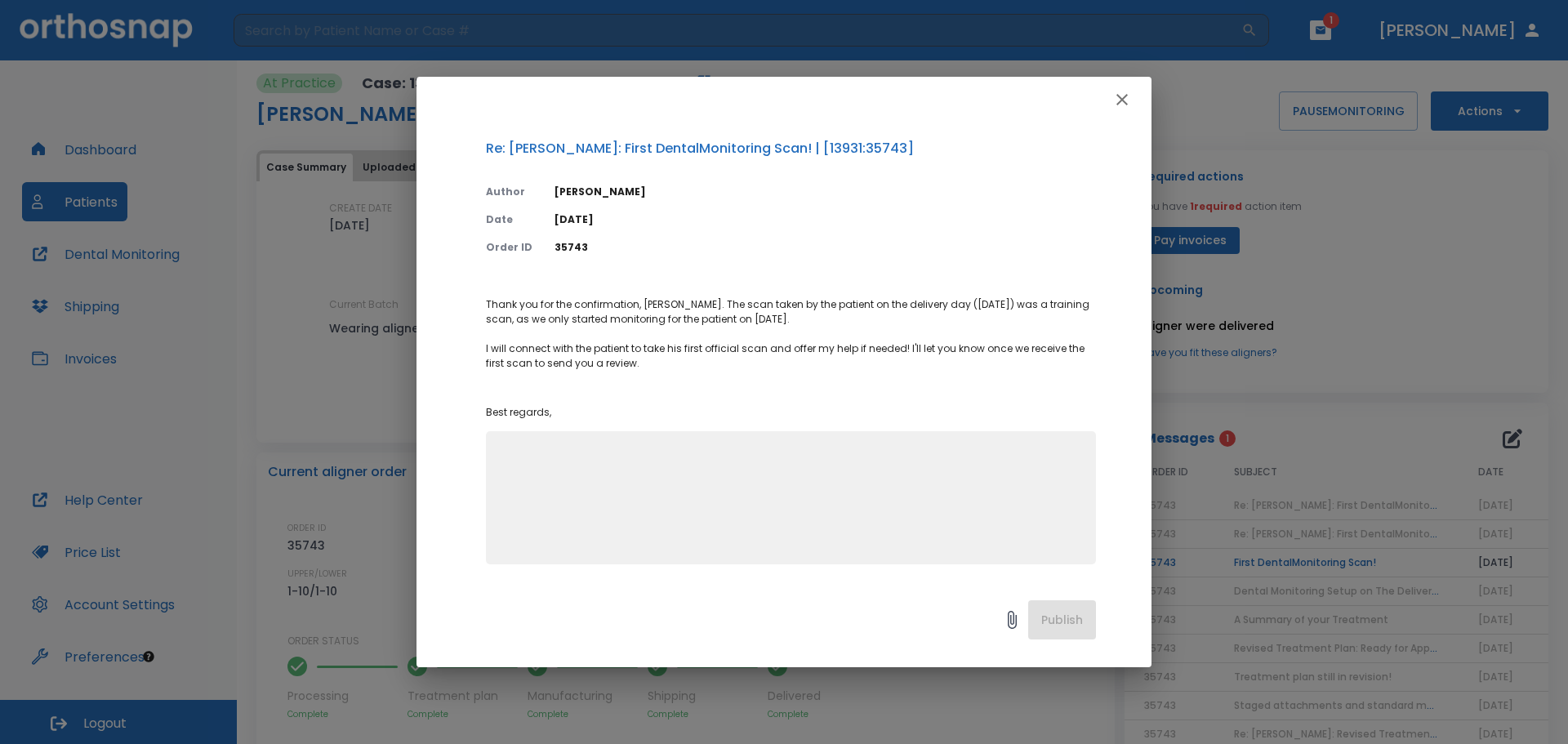
click at [1125, 101] on icon "button" at bounding box center [1121, 100] width 20 height 20
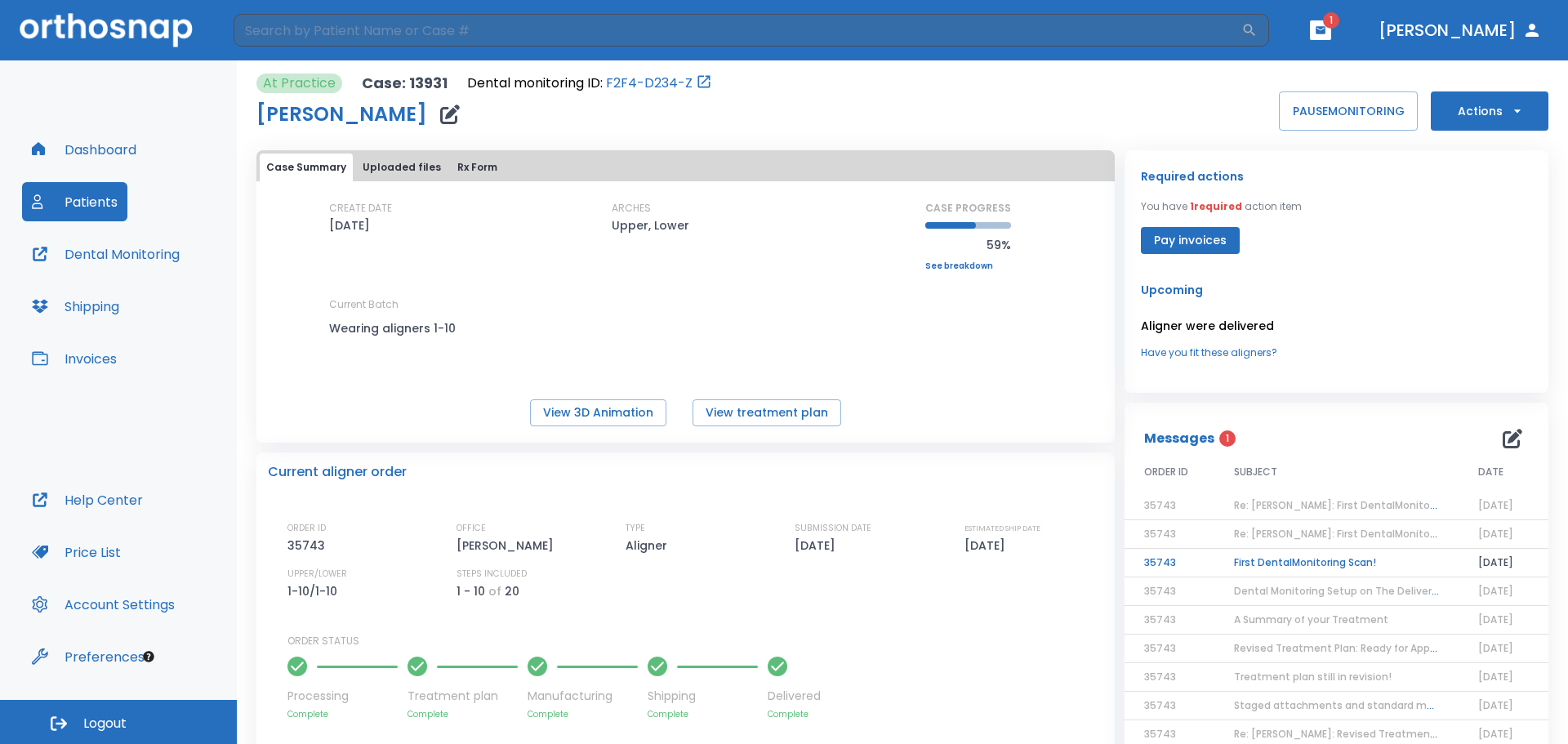
click at [1273, 561] on td "First DentalMonitoring Scan!" at bounding box center [1336, 563] width 244 height 28
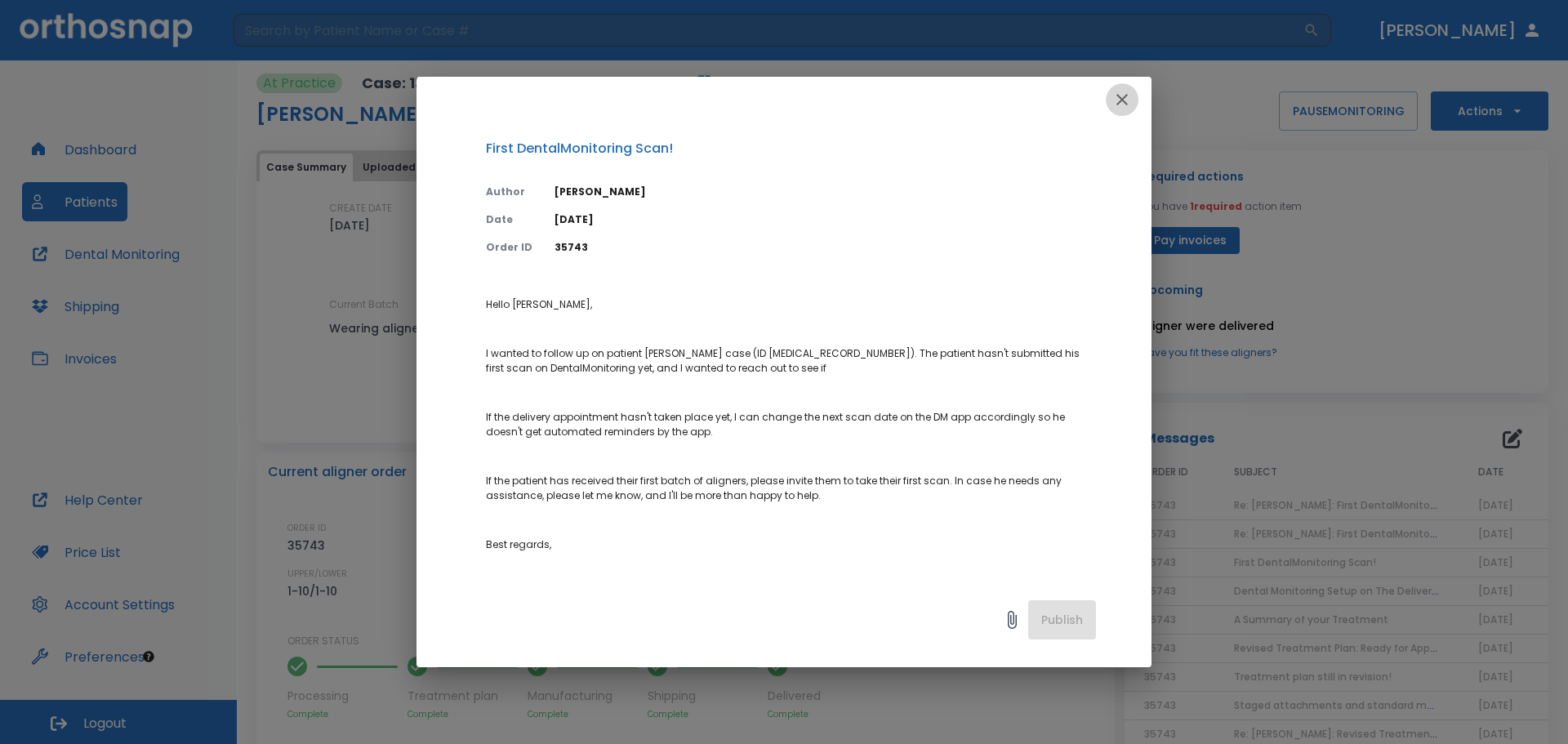
click at [1115, 107] on icon "button" at bounding box center [1121, 100] width 20 height 20
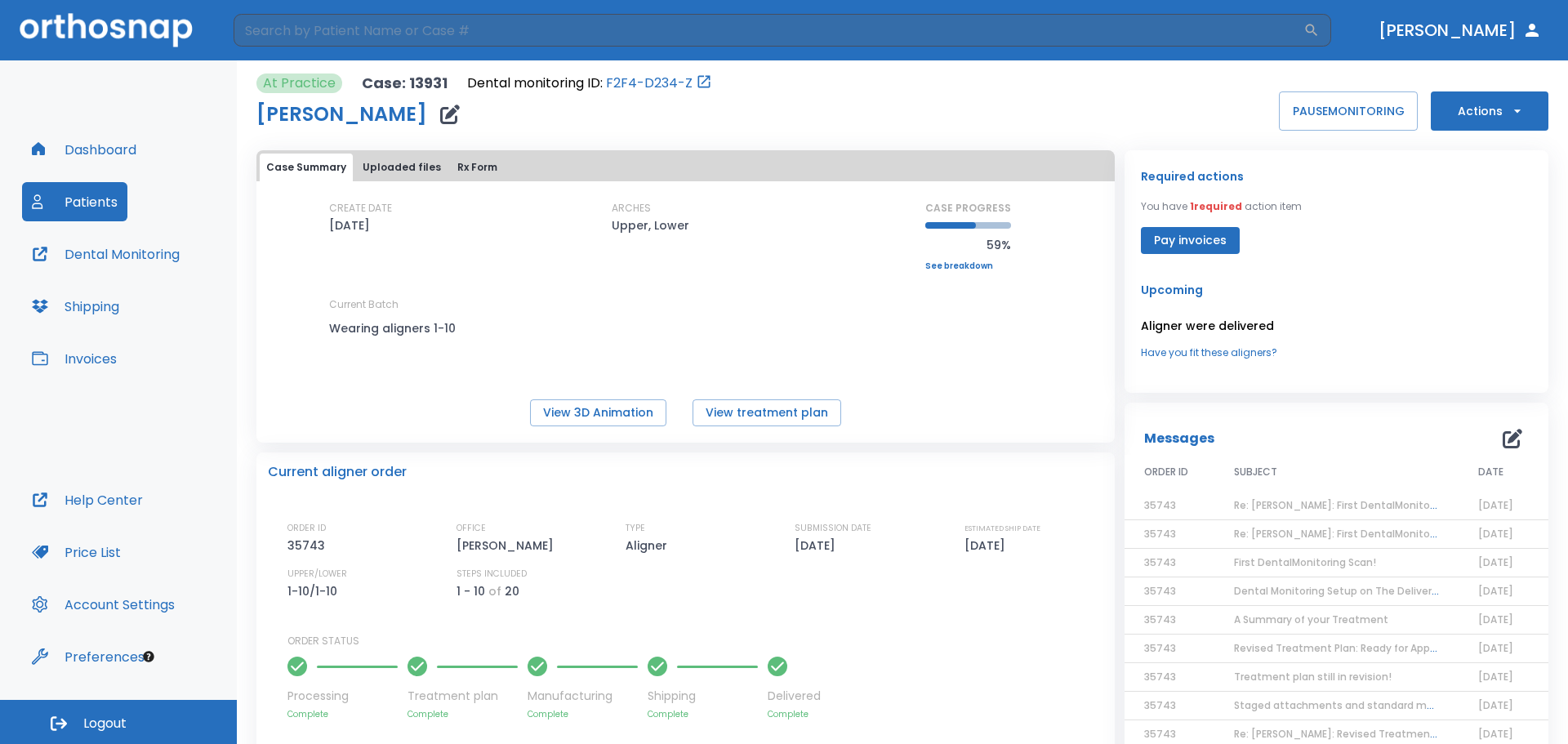
click at [1327, 241] on div "Required actions You have 1 required action item Pay invoices" at bounding box center [1335, 210] width 391 height 88
